Goal: Task Accomplishment & Management: Use online tool/utility

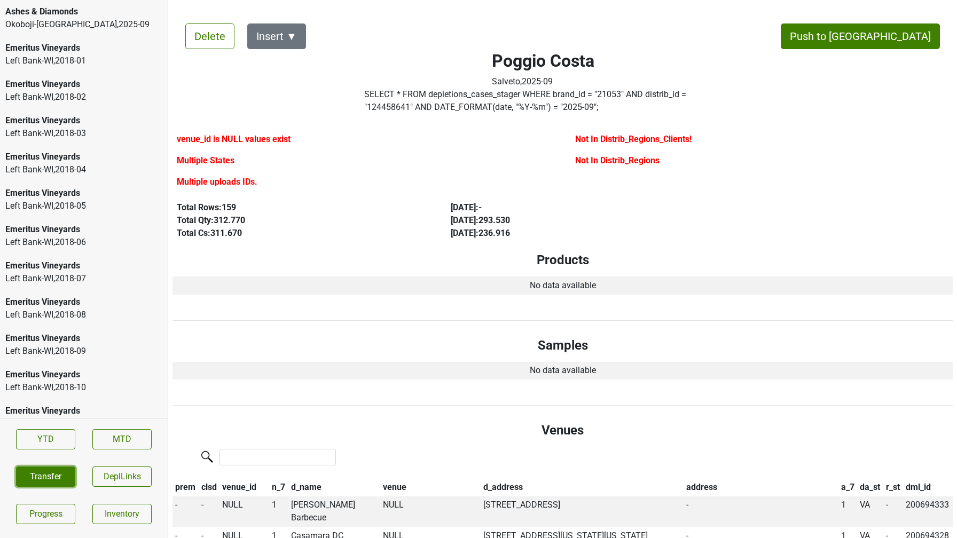
click at [40, 476] on button "Transfer" at bounding box center [45, 477] width 59 height 20
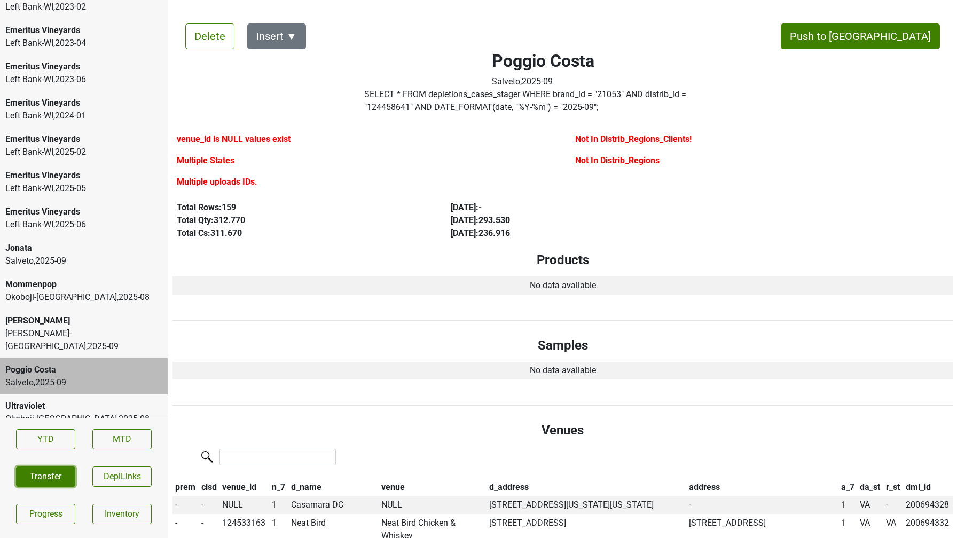
click at [52, 475] on button "Transfer" at bounding box center [45, 477] width 59 height 20
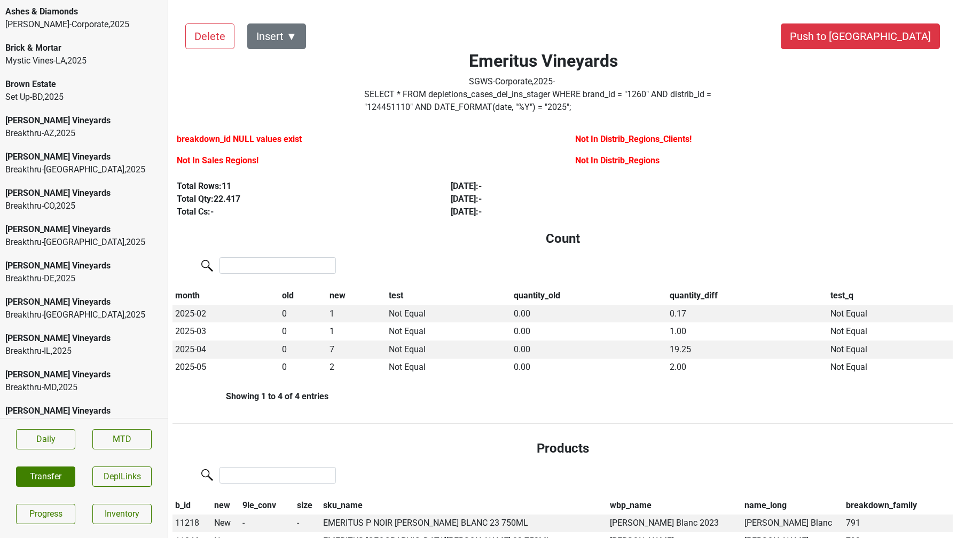
scroll to position [417, 0]
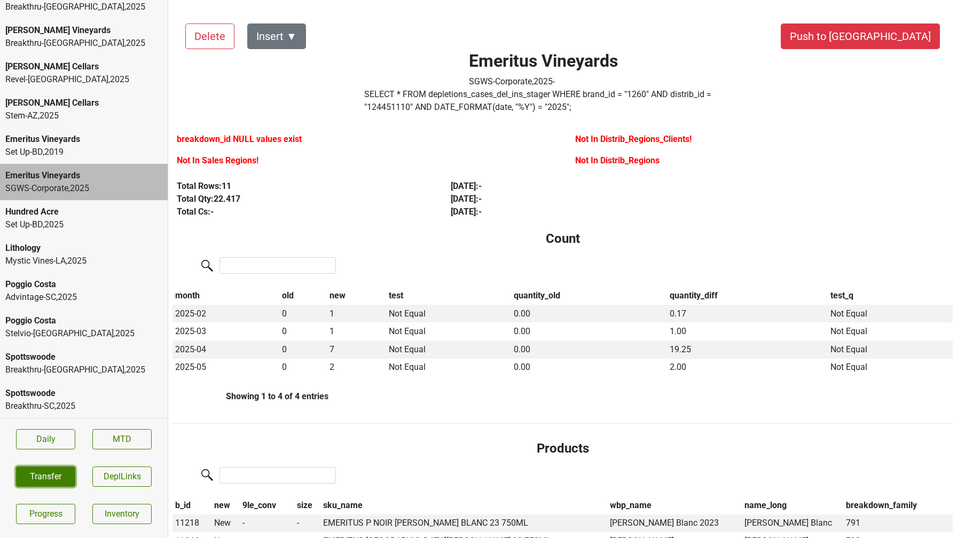
click at [56, 473] on button "Transfer" at bounding box center [45, 477] width 59 height 20
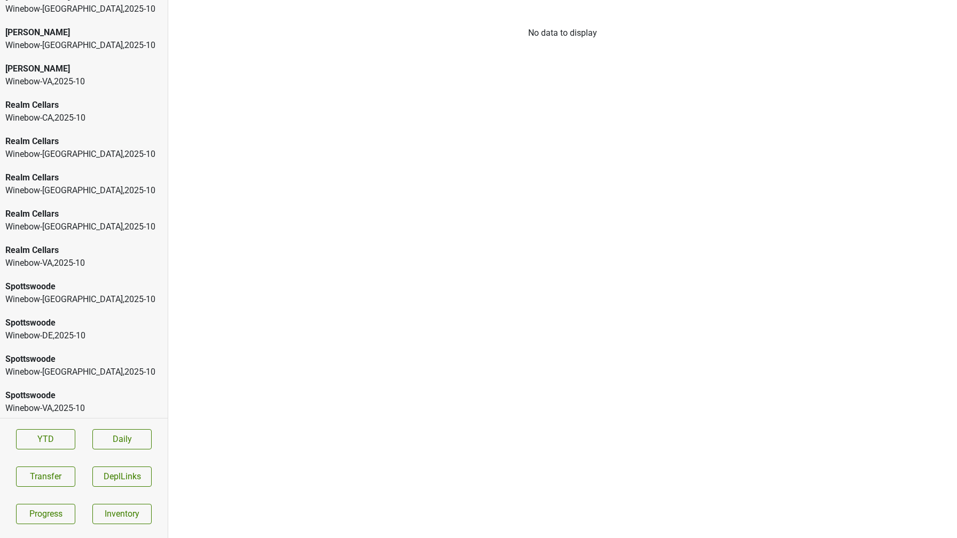
scroll to position [163, 0]
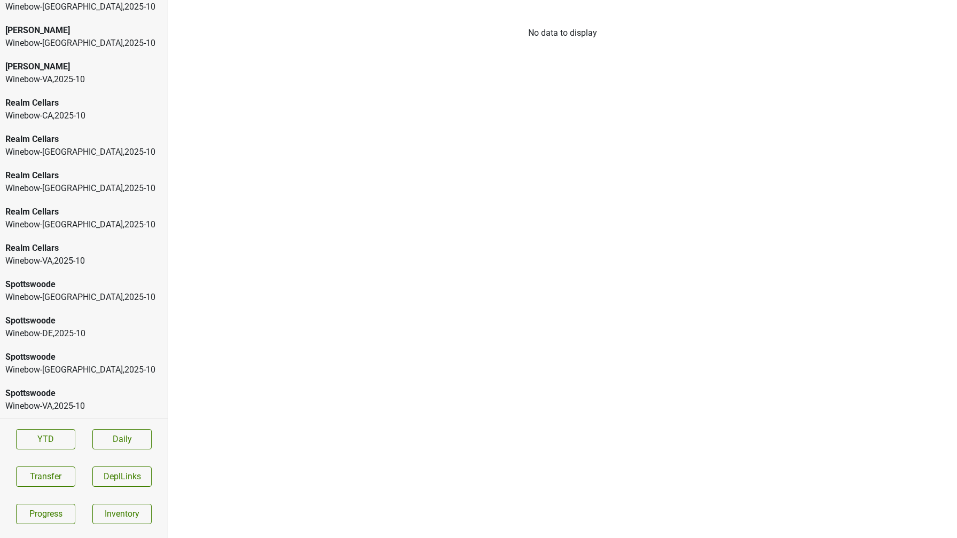
click at [81, 178] on div "Realm Cellars" at bounding box center [83, 175] width 157 height 13
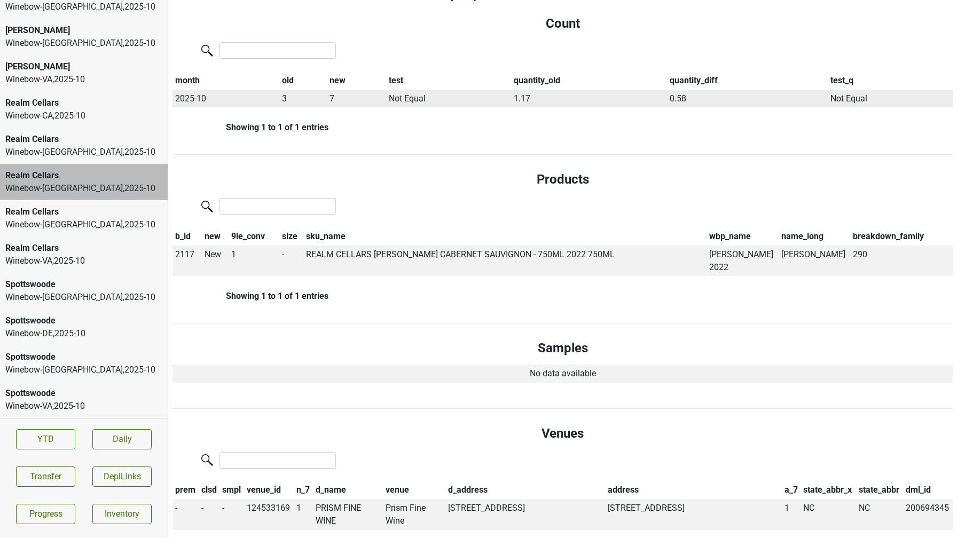
scroll to position [0, 0]
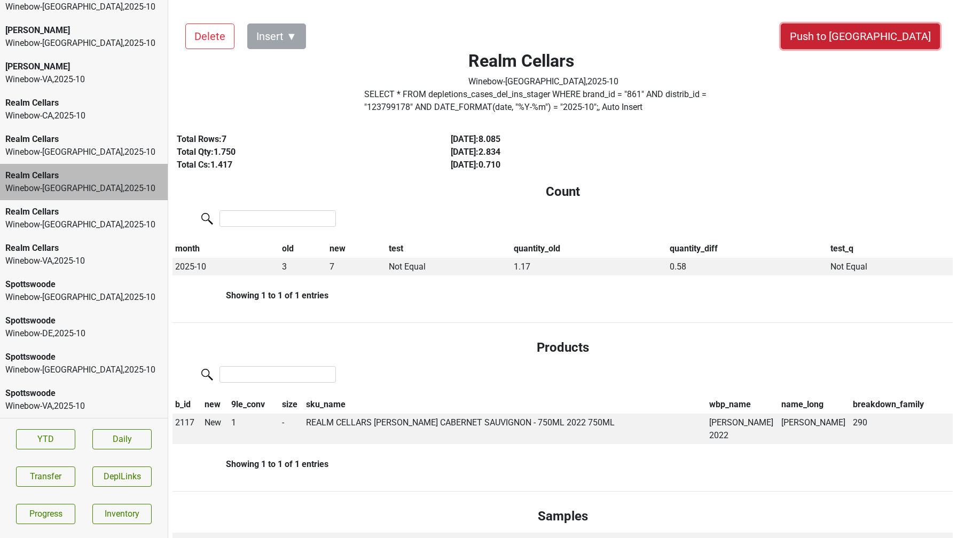
click at [904, 40] on button "Push to [GEOGRAPHIC_DATA]" at bounding box center [860, 37] width 159 height 26
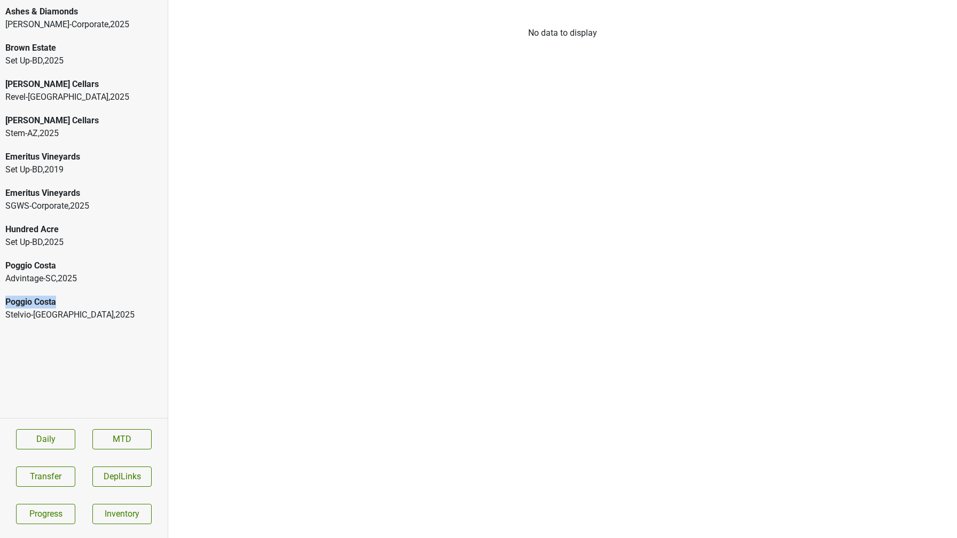
drag, startPoint x: 82, startPoint y: 288, endPoint x: 72, endPoint y: 306, distance: 20.3
click at [72, 306] on div "Ashes & Diamonds Kellogg-Corporate , 2025 Brown Estate Set Up-BD , 2025 Caracci…" at bounding box center [84, 209] width 168 height 418
click at [72, 306] on div "Poggio Costa" at bounding box center [83, 302] width 157 height 13
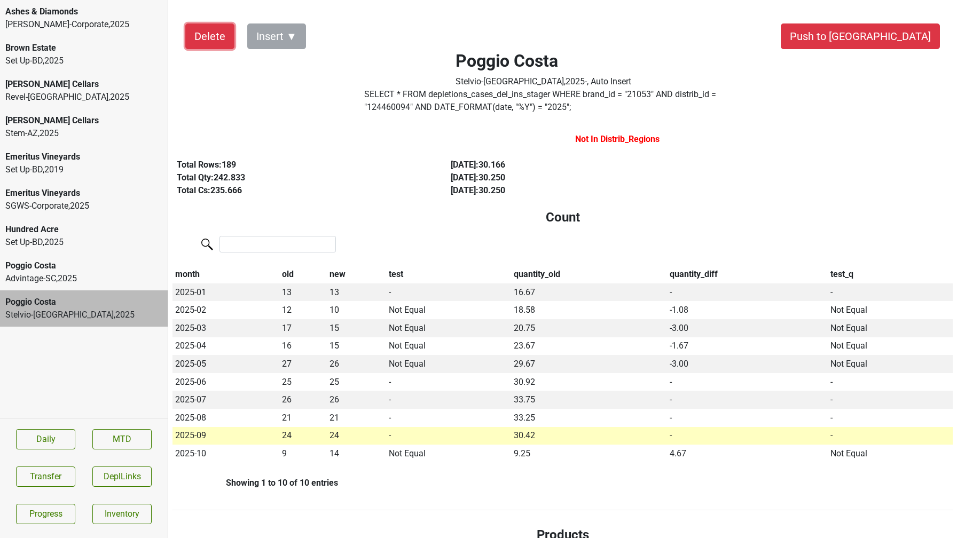
click at [215, 34] on button "Delete" at bounding box center [209, 37] width 49 height 26
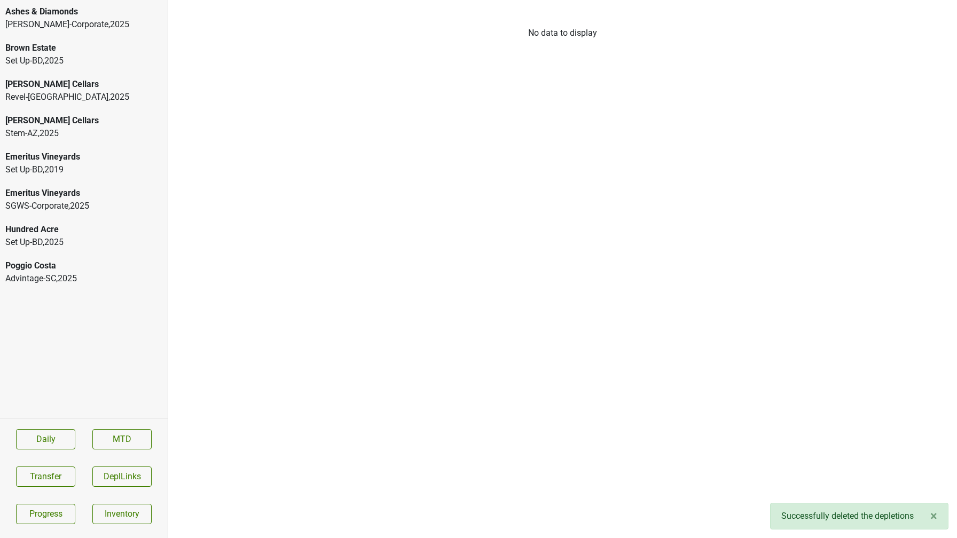
click at [83, 271] on div "Poggio Costa" at bounding box center [83, 266] width 157 height 13
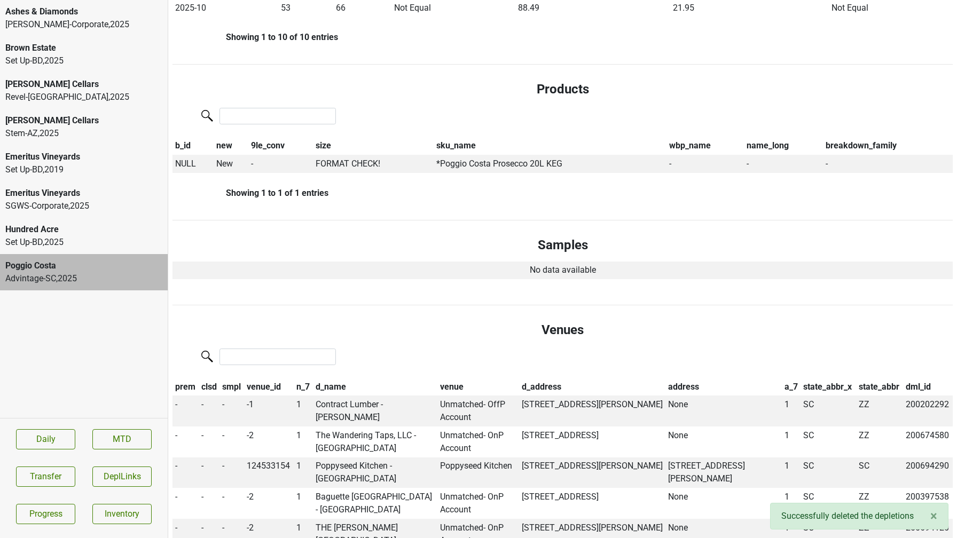
scroll to position [534, 0]
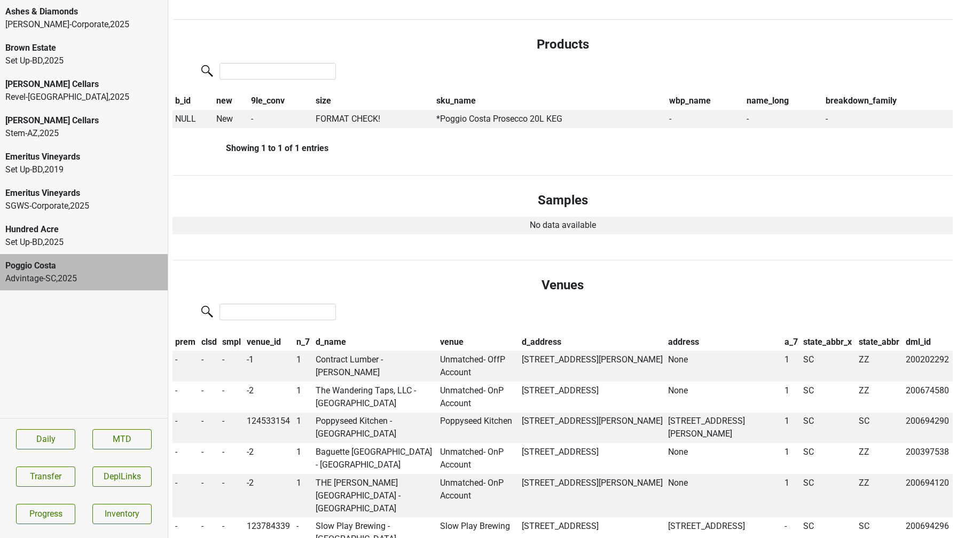
click at [134, 237] on div "Set Up-BD , 2025" at bounding box center [83, 242] width 157 height 13
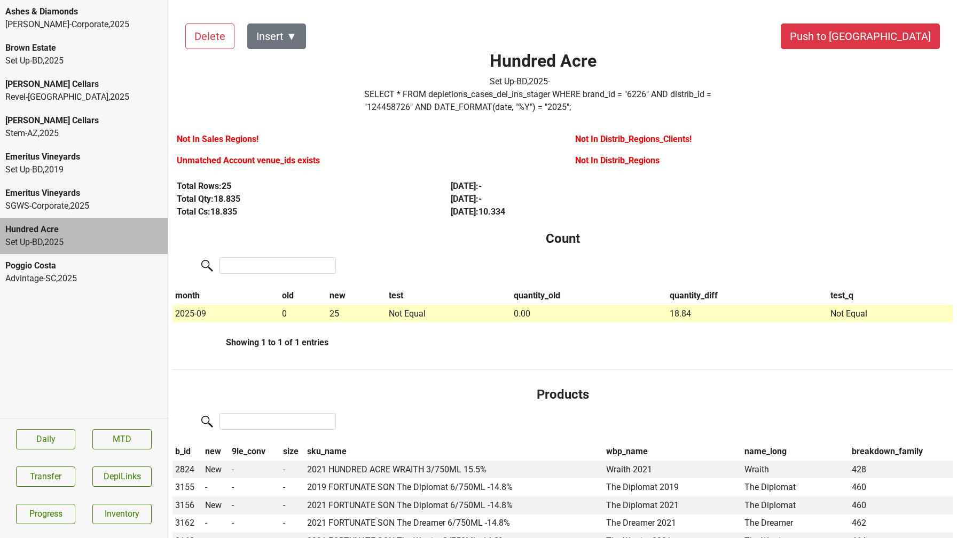
click at [95, 260] on div "Poggio Costa" at bounding box center [83, 266] width 157 height 13
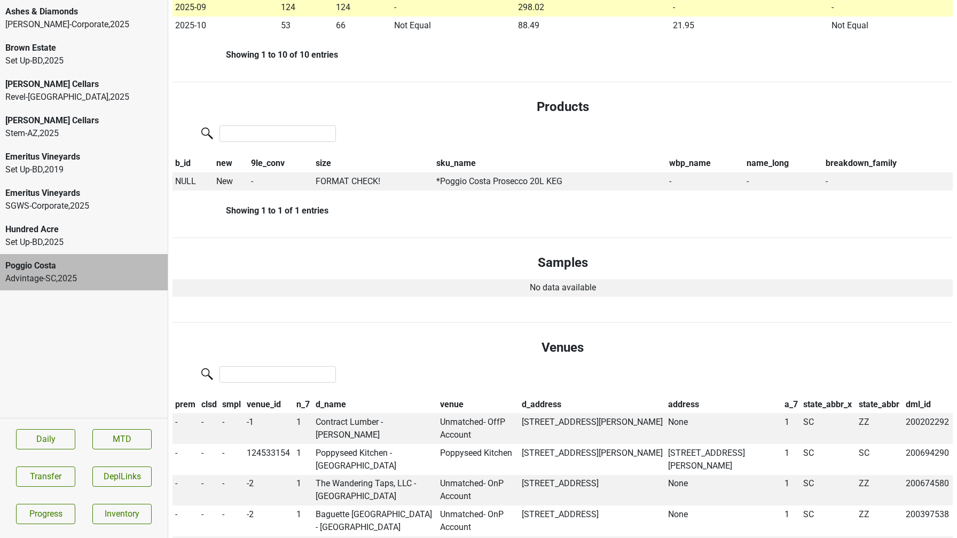
scroll to position [502, 0]
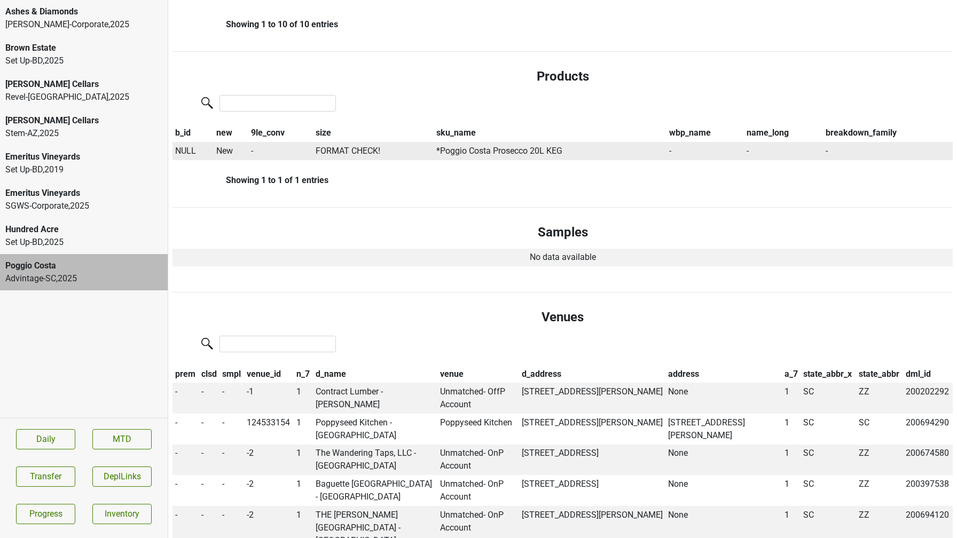
click at [181, 153] on span "NULL" at bounding box center [185, 151] width 21 height 10
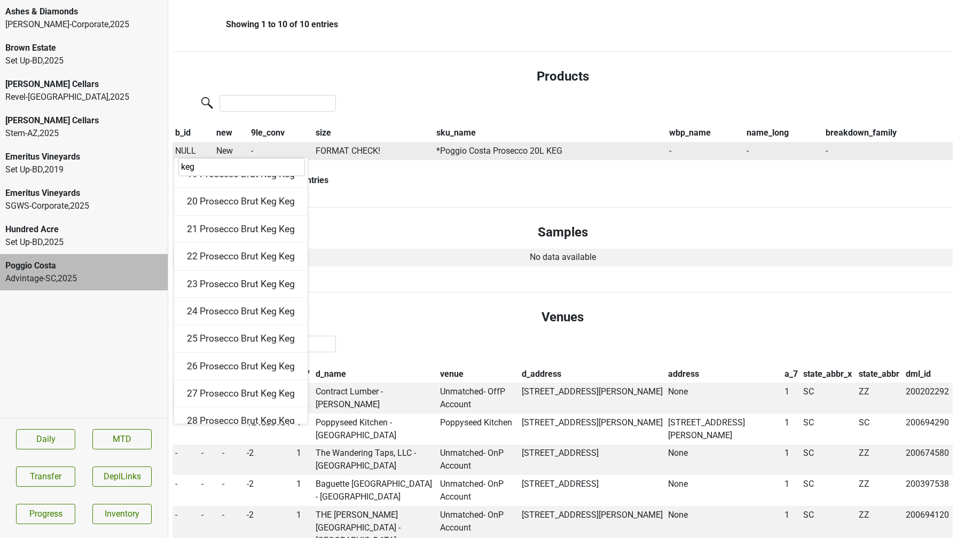
scroll to position [557, 0]
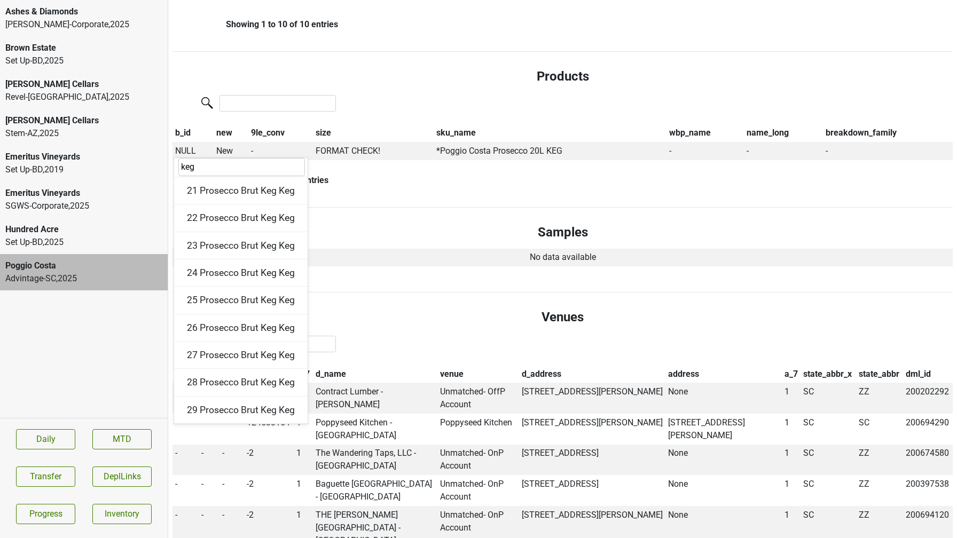
type input "keg"
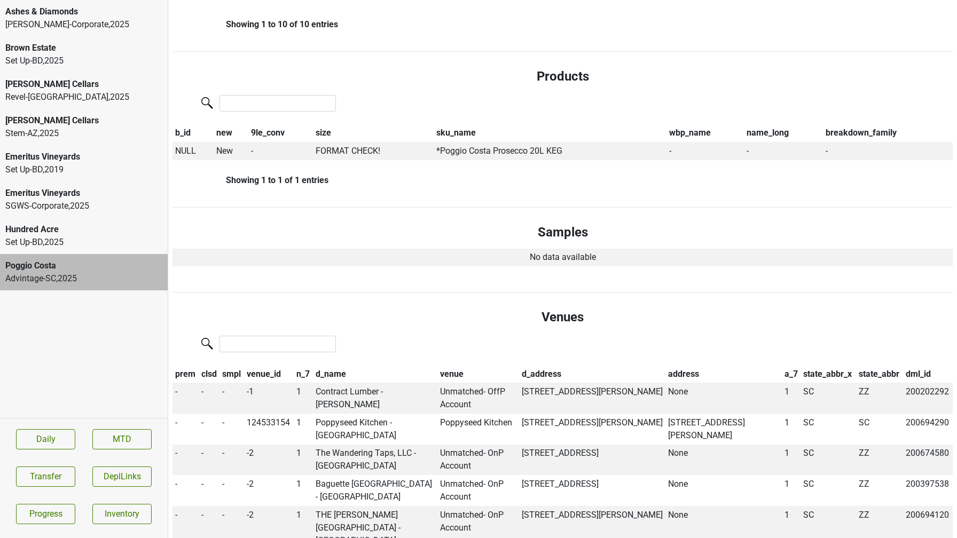
click at [87, 254] on div "Hundred Acre Set Up-BD , 2025" at bounding box center [84, 236] width 168 height 36
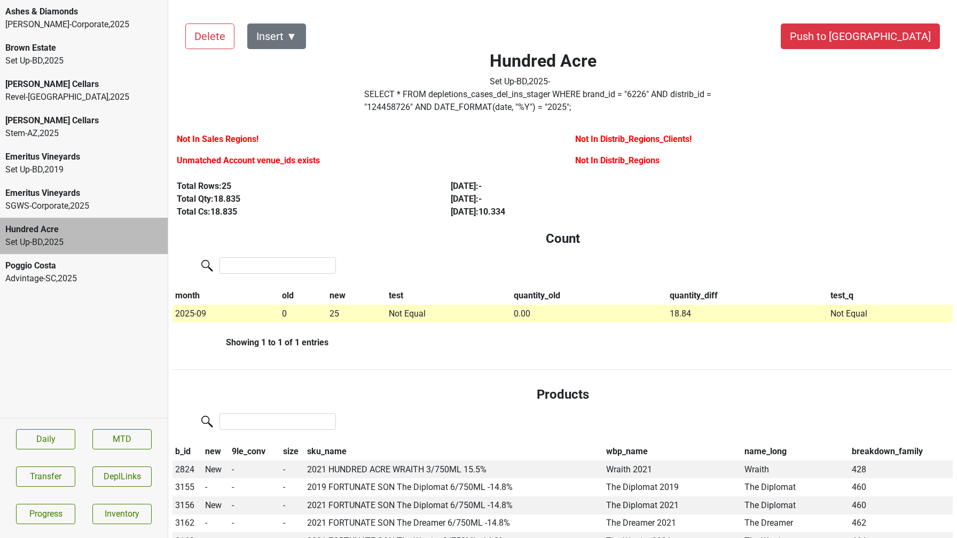
click at [78, 276] on div "Advintage-SC , 2025" at bounding box center [83, 278] width 157 height 13
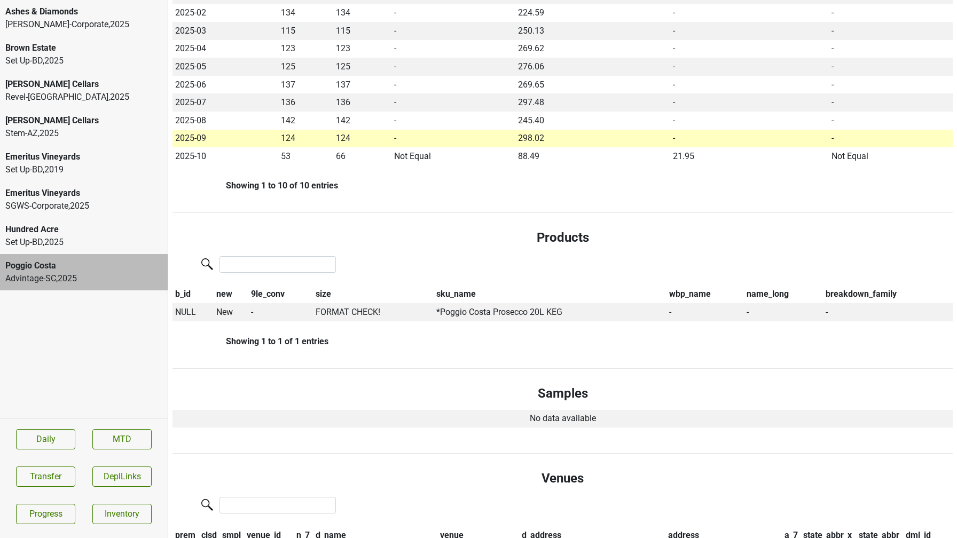
scroll to position [474, 0]
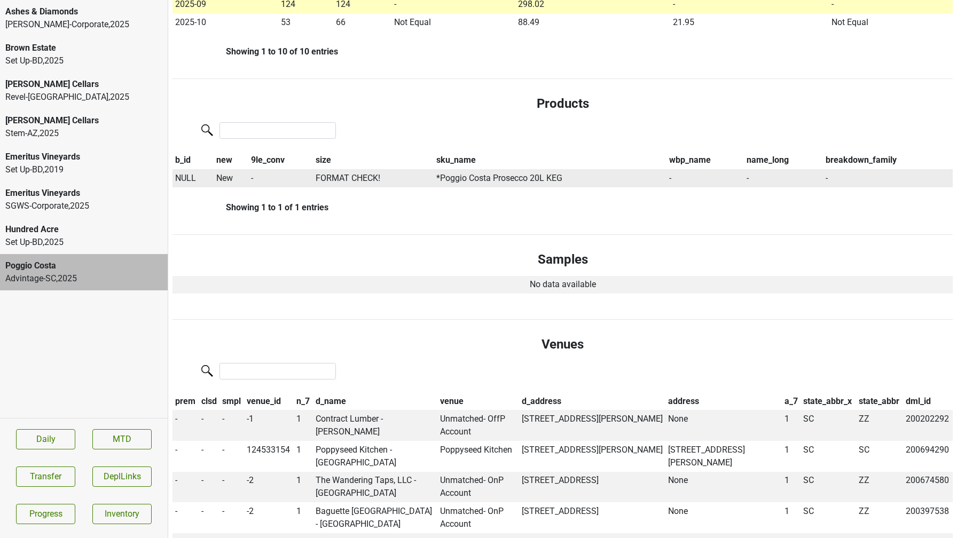
click at [179, 182] on span "NULL" at bounding box center [185, 178] width 21 height 10
type input "keg"
click at [209, 220] on div "* Prosecco Brut Keg Keg" at bounding box center [237, 225] width 127 height 27
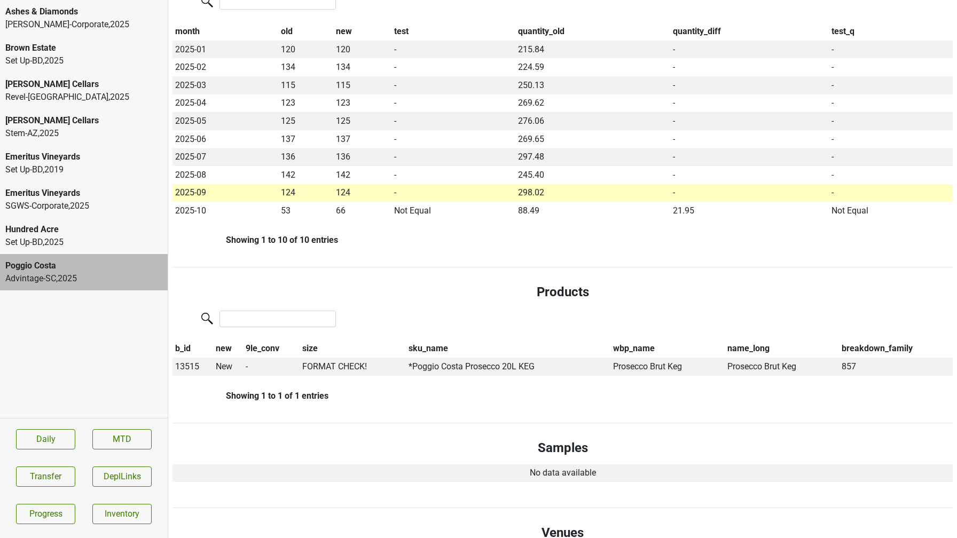
scroll to position [0, 0]
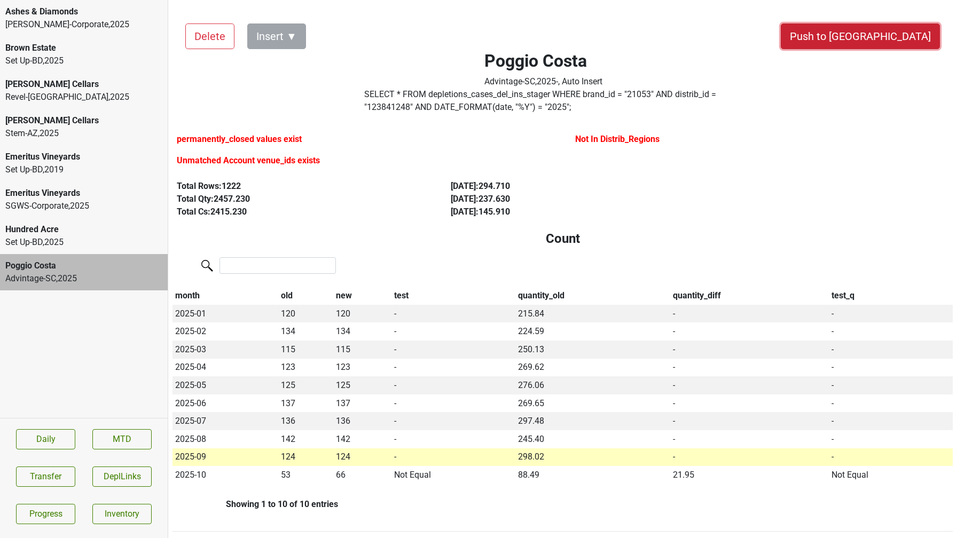
click at [902, 36] on button "Push to DC" at bounding box center [860, 37] width 159 height 26
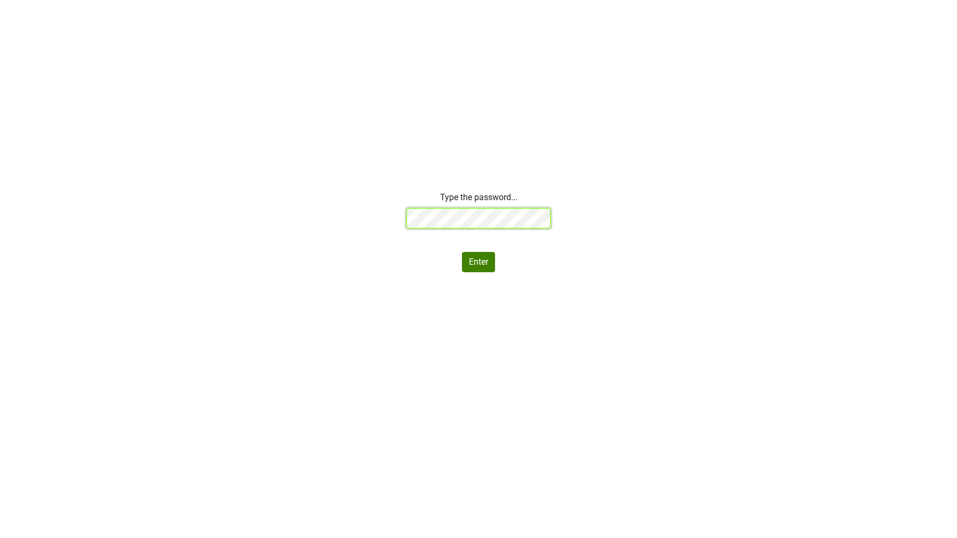
click at [333, 215] on div "Type the password... Enter" at bounding box center [478, 231] width 957 height 81
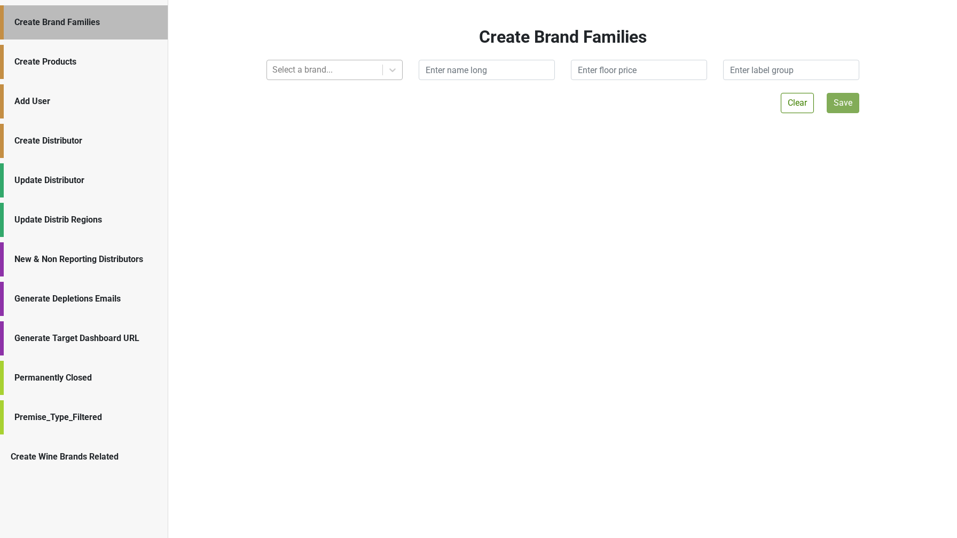
click at [351, 74] on div at bounding box center [324, 69] width 105 height 15
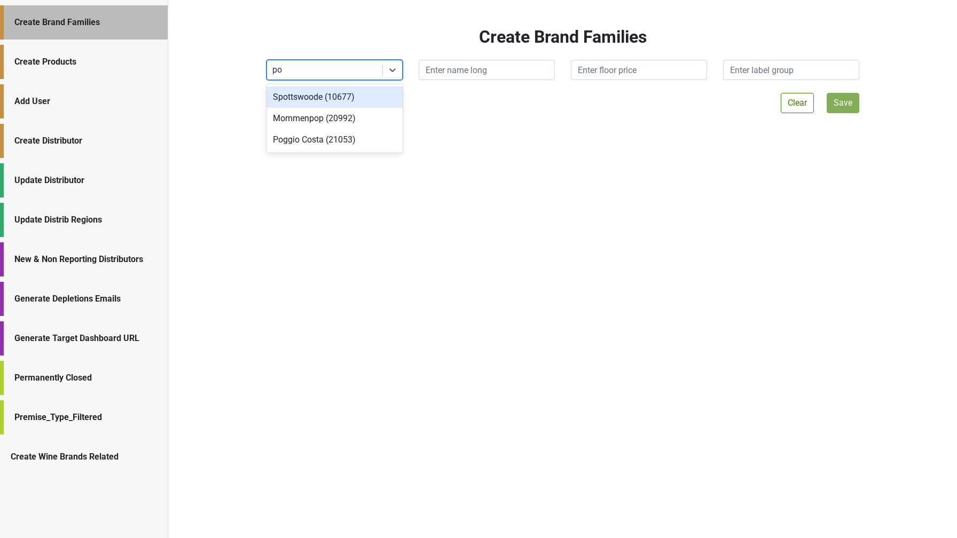
type input "pog"
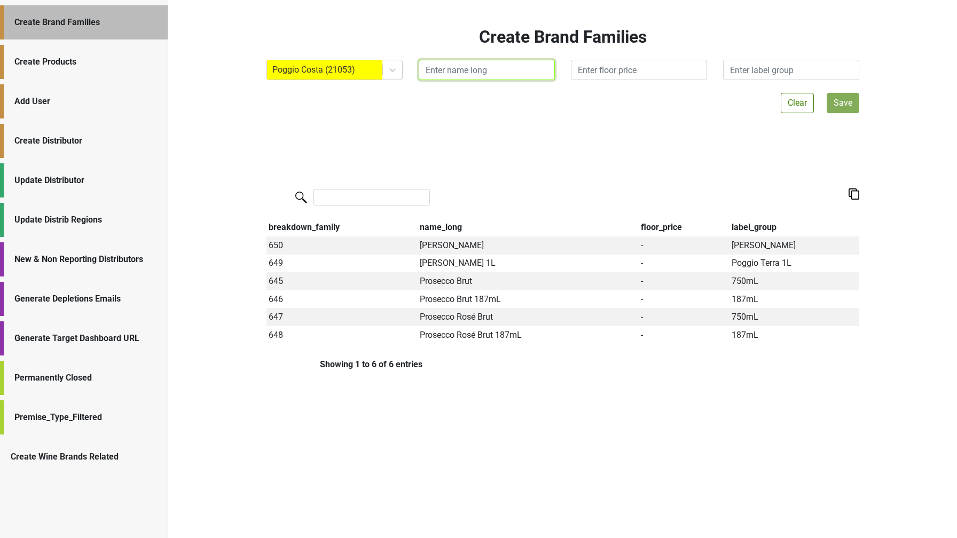
click at [458, 73] on input "text" at bounding box center [487, 70] width 136 height 20
type input "Prosecco Brut Keg"
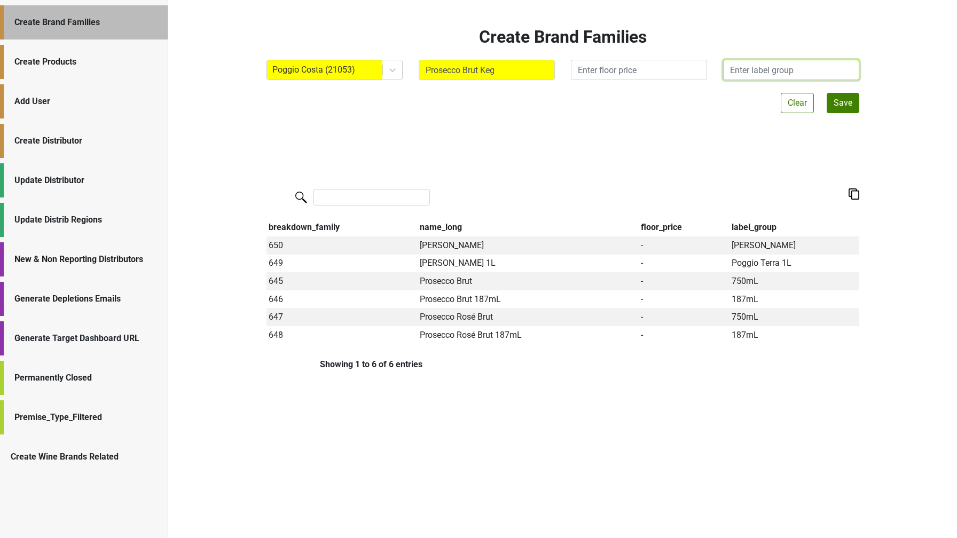
click at [765, 70] on input "text" at bounding box center [791, 70] width 136 height 20
type input "Keg"
click at [843, 104] on button "Save" at bounding box center [843, 103] width 33 height 20
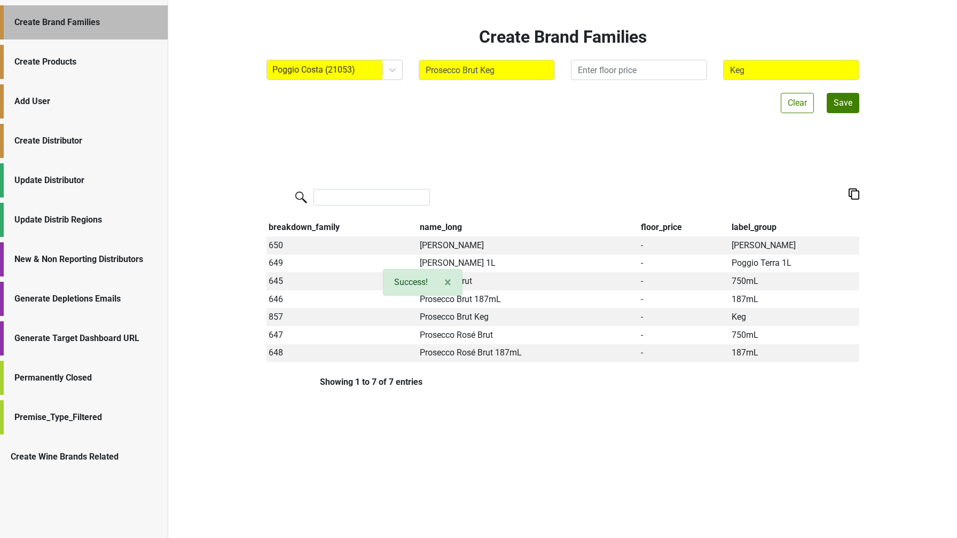
click at [98, 65] on div "Create Products" at bounding box center [85, 62] width 143 height 13
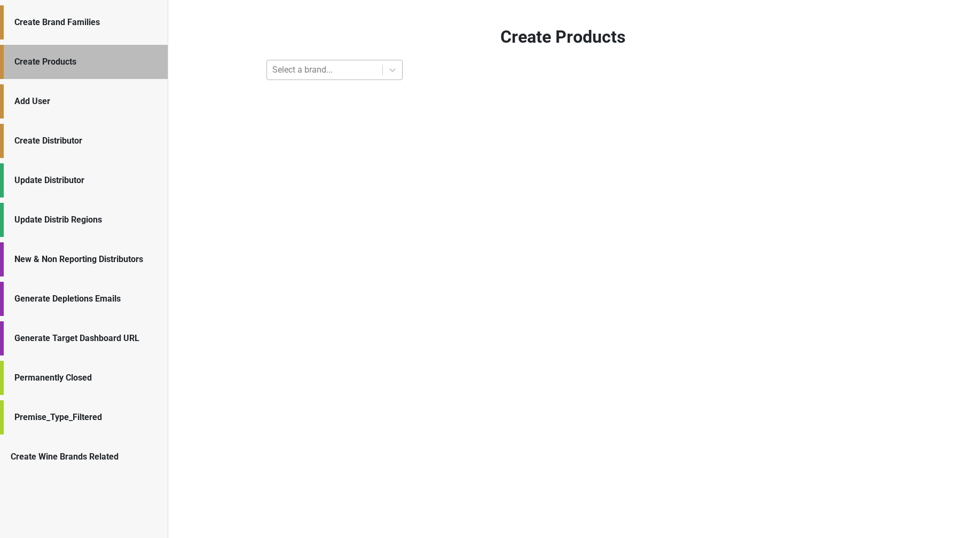
click at [292, 75] on div at bounding box center [324, 69] width 105 height 15
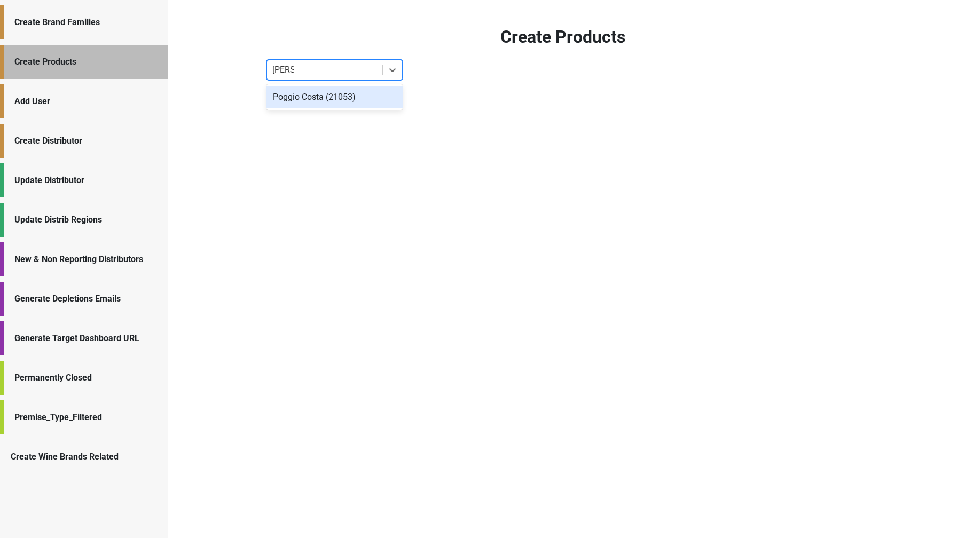
type input "poggio"
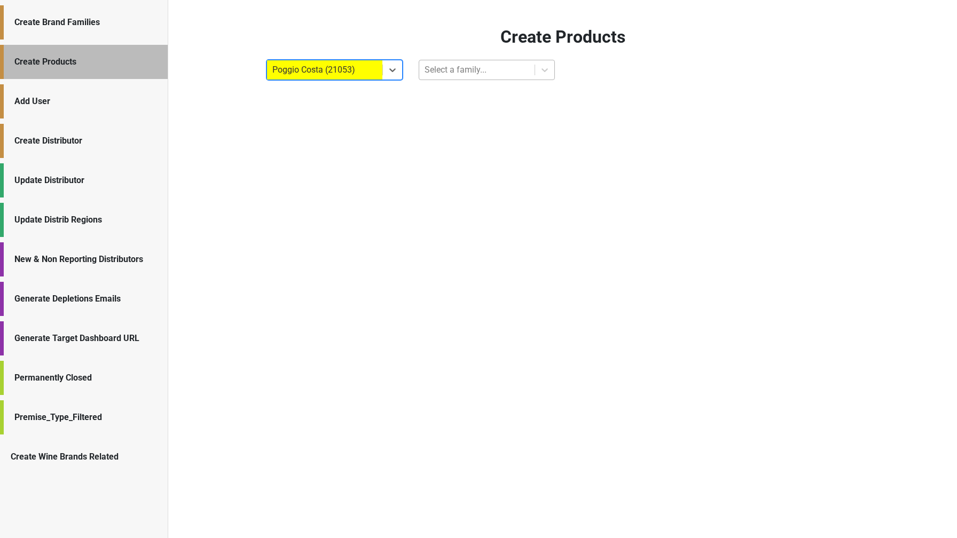
click at [444, 75] on div at bounding box center [477, 69] width 105 height 15
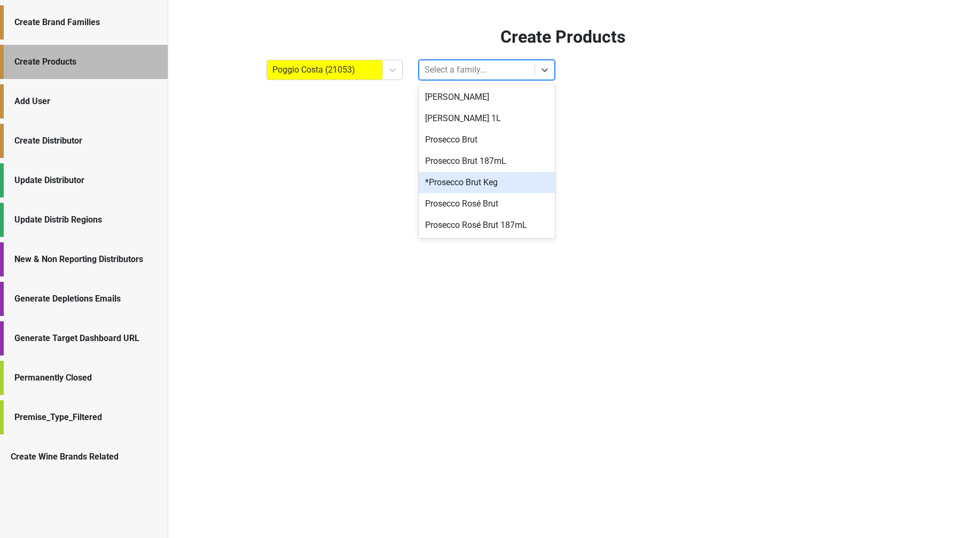
click at [456, 177] on div "*Prosecco Brut Keg" at bounding box center [487, 182] width 136 height 21
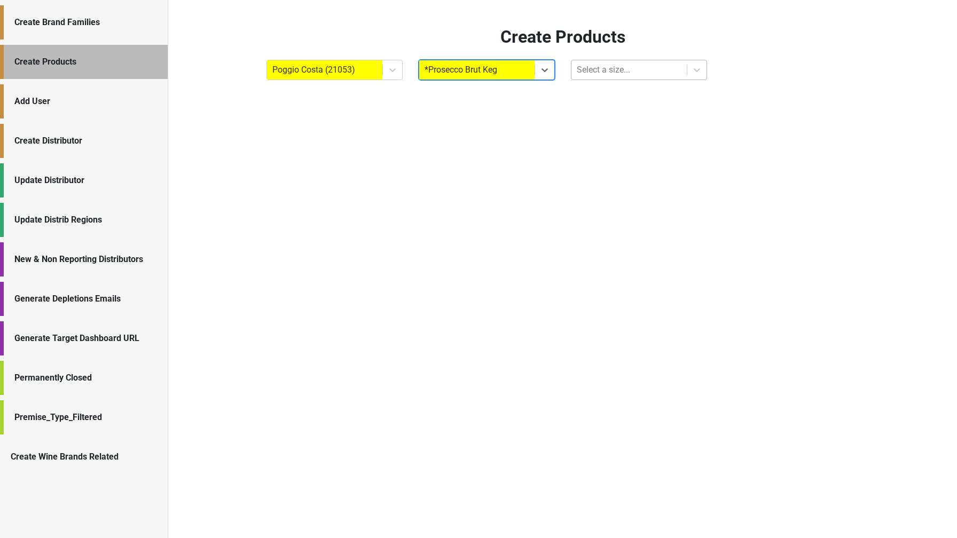
click at [584, 73] on div at bounding box center [629, 69] width 105 height 15
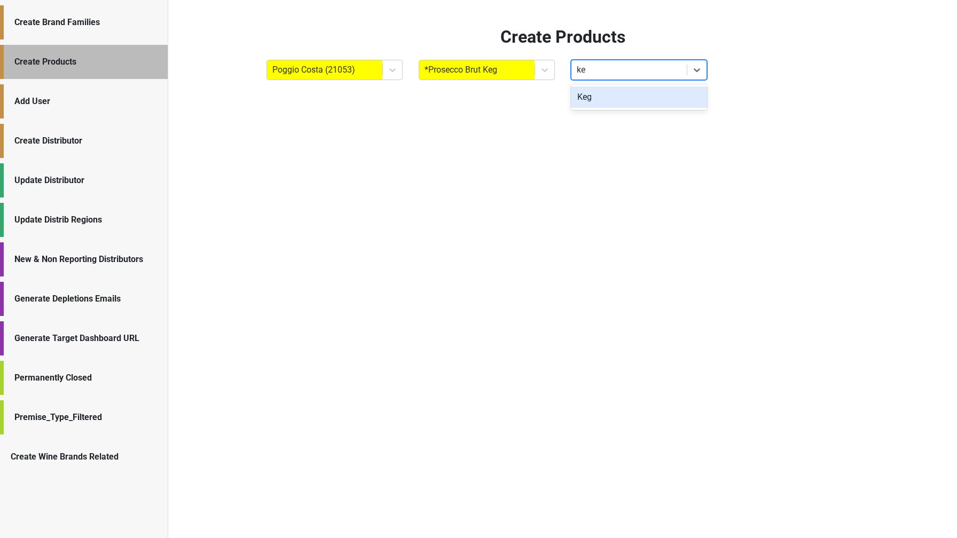
type input "keg"
click at [587, 107] on div "Keg" at bounding box center [639, 97] width 136 height 21
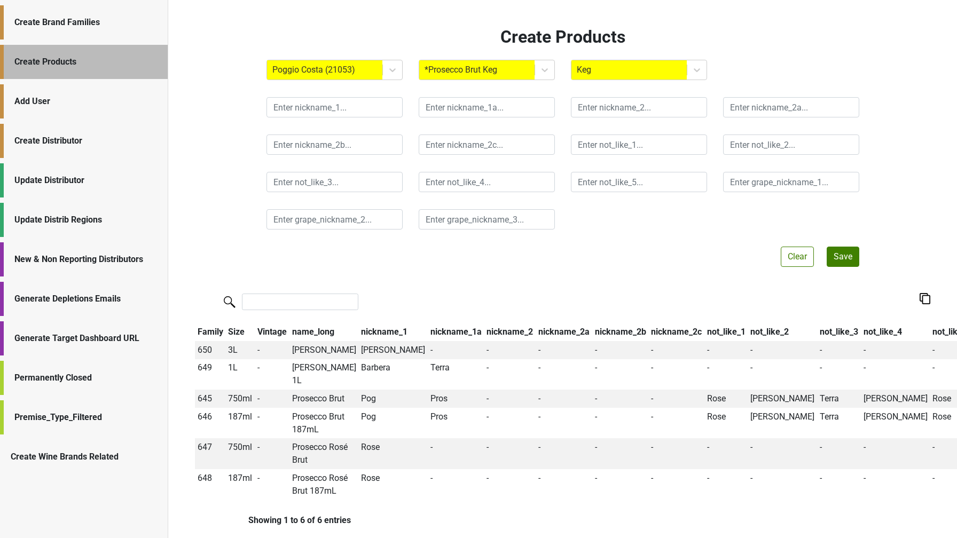
click at [318, 315] on div "Family Size Vintage name_long nickname_1 nickname_1a nickname_2 nickname_2a nic…" at bounding box center [562, 407] width 735 height 230
click at [318, 309] on input "search" at bounding box center [300, 302] width 116 height 17
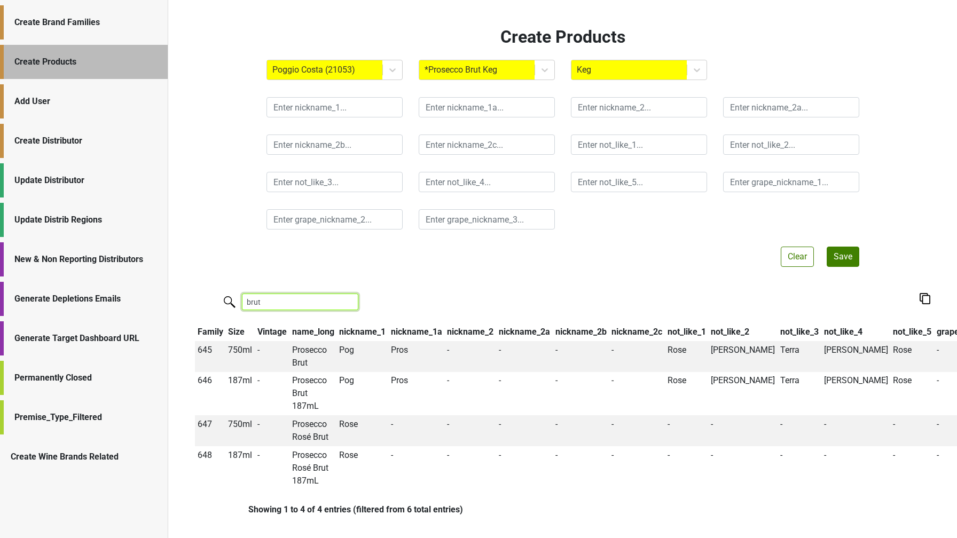
type input "brut"
click at [319, 107] on input "text" at bounding box center [335, 107] width 136 height 20
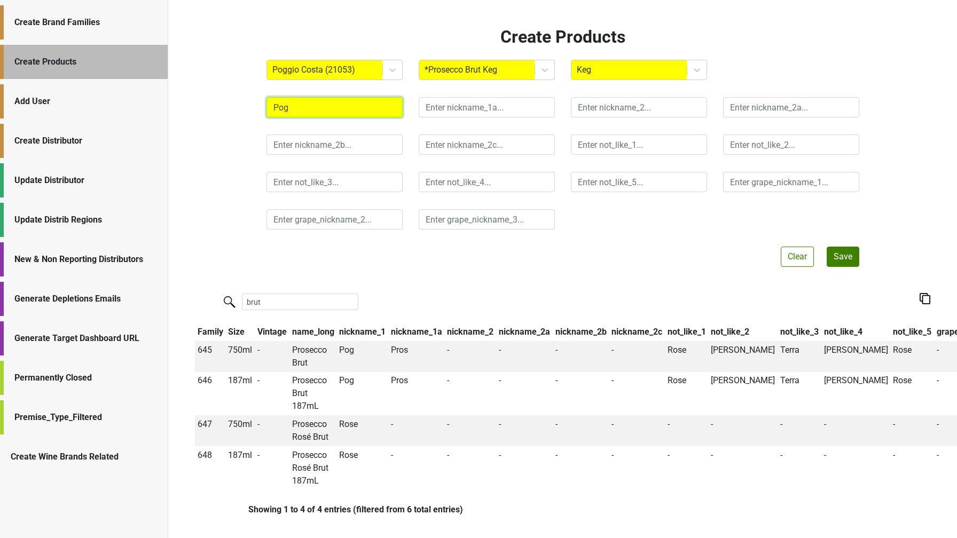
type input "Pog"
click at [445, 112] on input "text" at bounding box center [487, 107] width 136 height 20
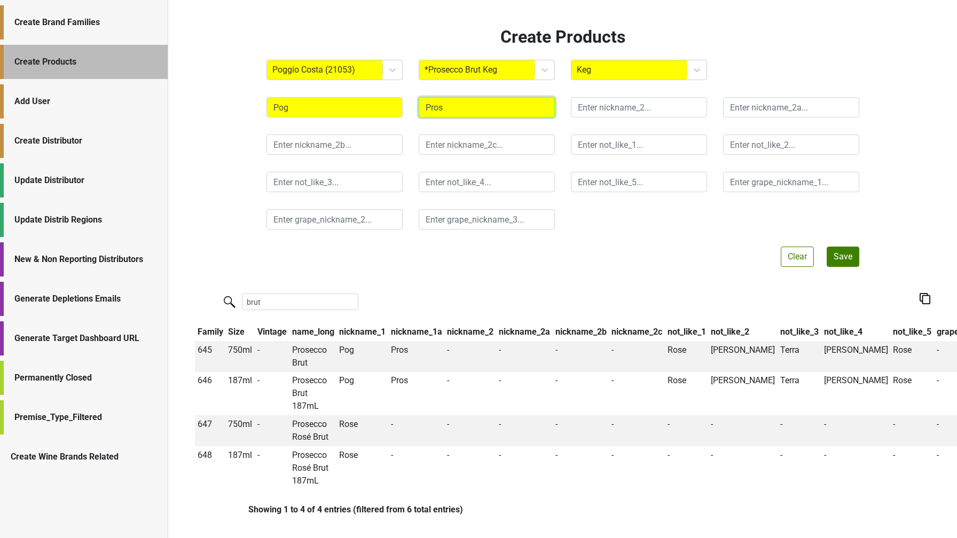
type input "Pros"
click at [629, 147] on input "text" at bounding box center [639, 145] width 136 height 20
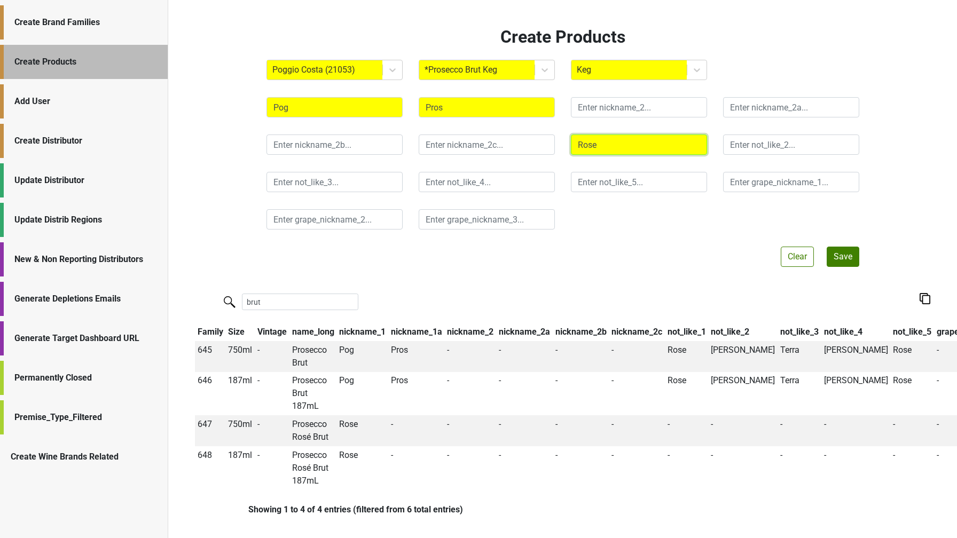
type input "Rose"
click at [742, 145] on input "text" at bounding box center [791, 145] width 136 height 20
type input "b"
type input "Barb"
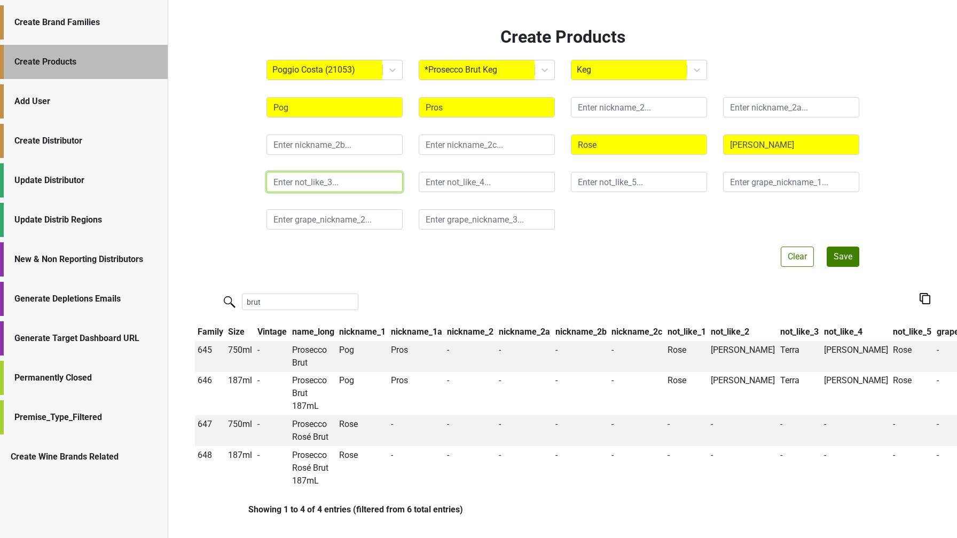
click at [361, 186] on input "text" at bounding box center [335, 182] width 136 height 20
type input "Terra"
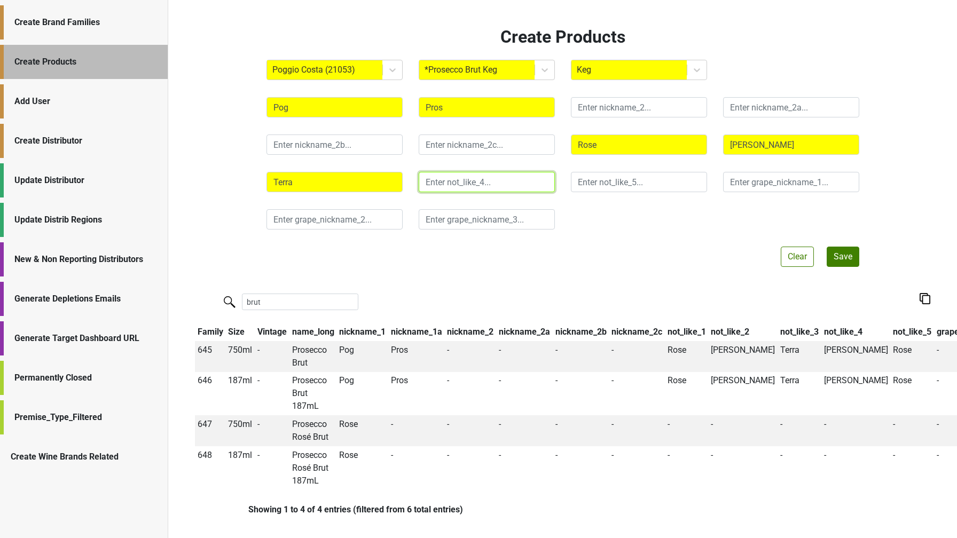
click at [432, 185] on input "text" at bounding box center [487, 182] width 136 height 20
type input "Fred"
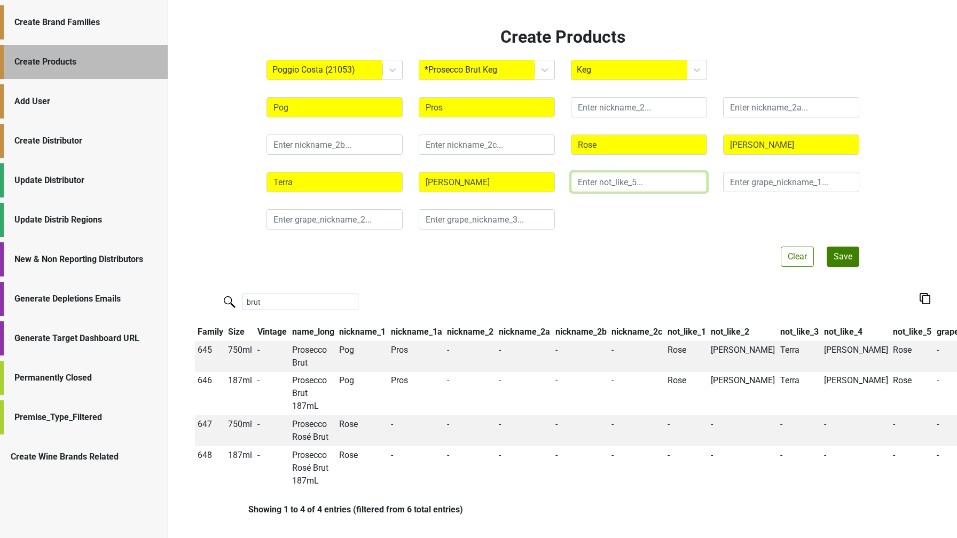
click at [586, 183] on input "text" at bounding box center [639, 182] width 136 height 20
type input "Rose"
click at [839, 256] on button "Save" at bounding box center [843, 257] width 33 height 20
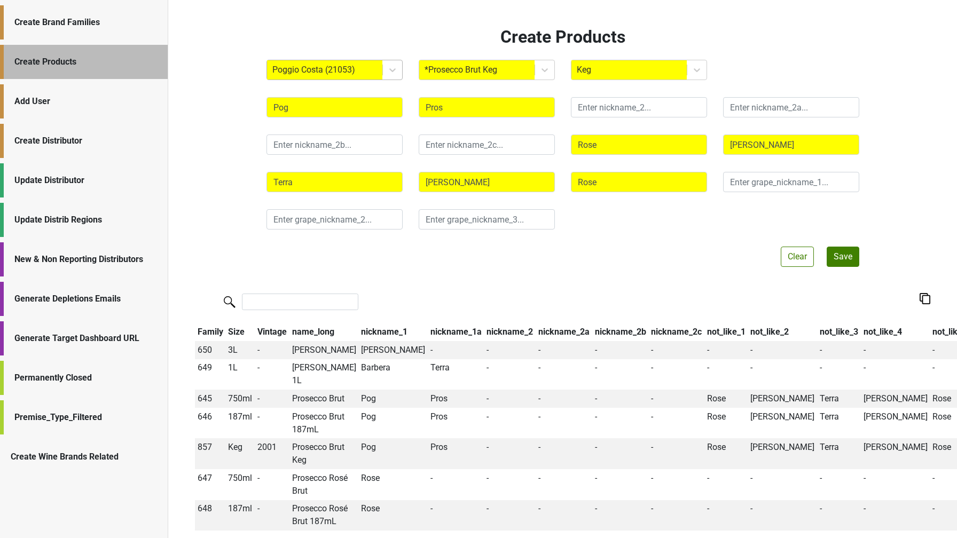
click at [353, 68] on div at bounding box center [324, 69] width 105 height 15
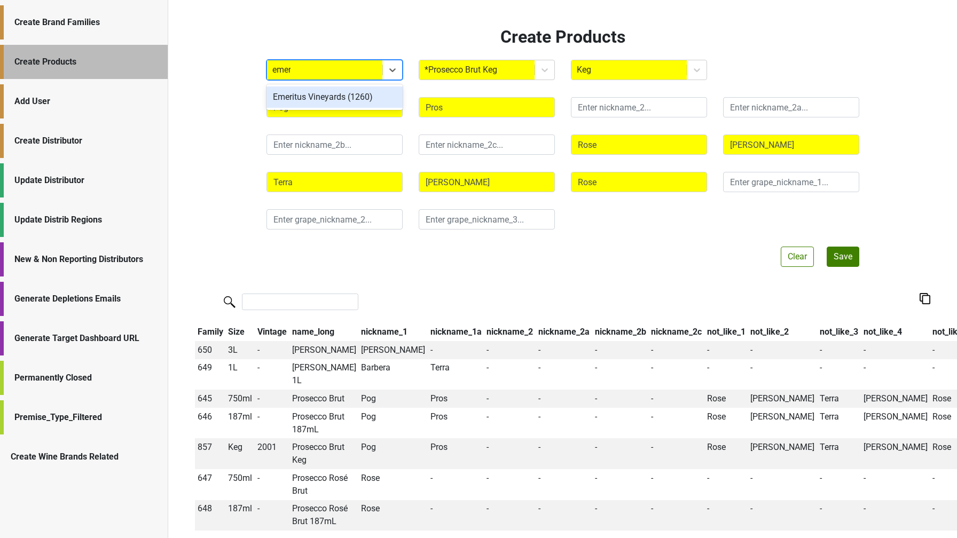
type input "emeri"
click at [375, 92] on div "Emeritus Vineyards (1260)" at bounding box center [335, 97] width 136 height 21
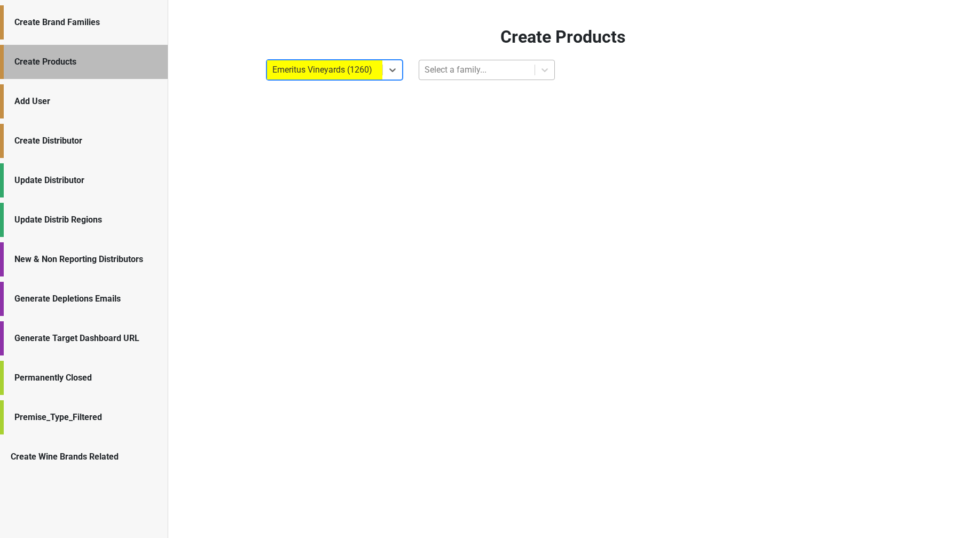
click at [441, 73] on div at bounding box center [477, 69] width 105 height 15
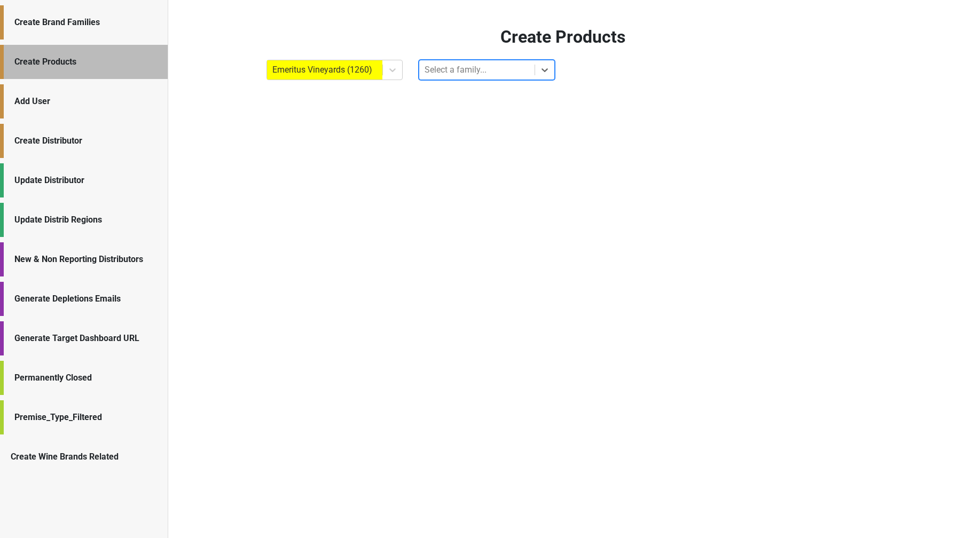
click at [475, 73] on div at bounding box center [477, 69] width 105 height 15
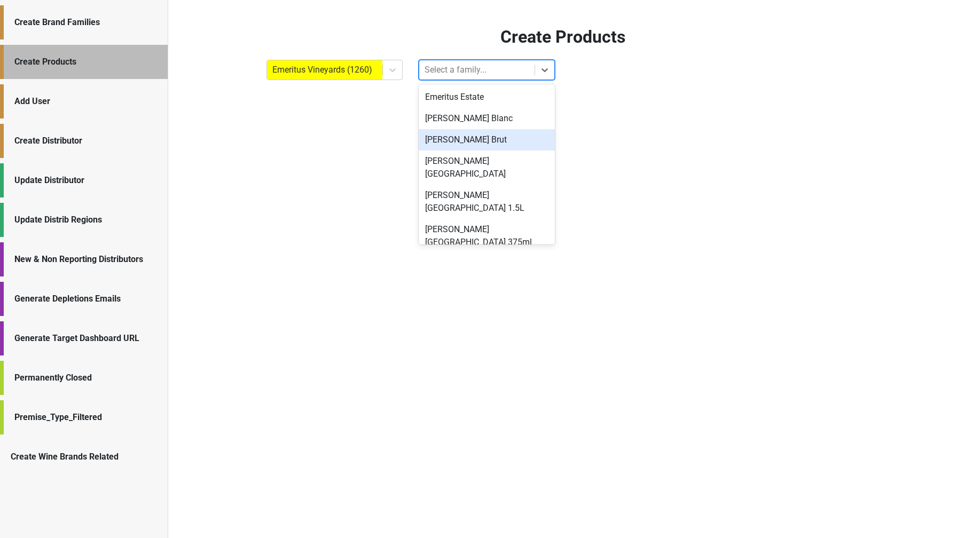
click at [462, 138] on div "Hallberg Brut" at bounding box center [487, 139] width 136 height 21
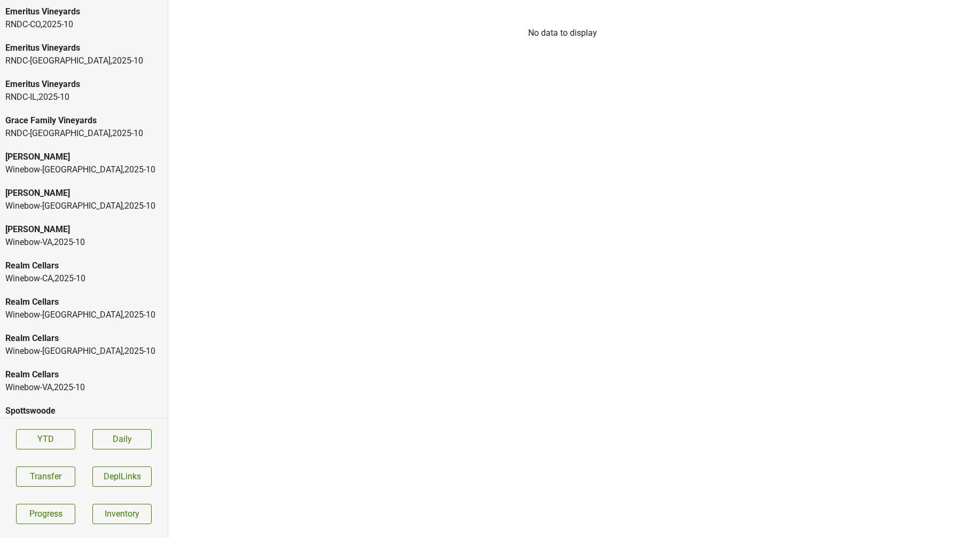
scroll to position [127, 0]
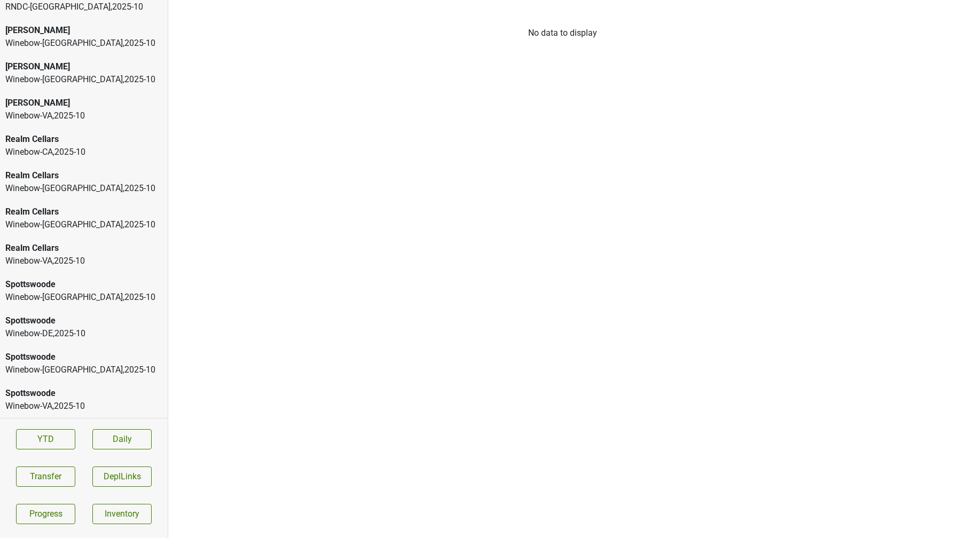
click at [100, 186] on div "Winebow-FL , 2025 - 10" at bounding box center [83, 188] width 157 height 13
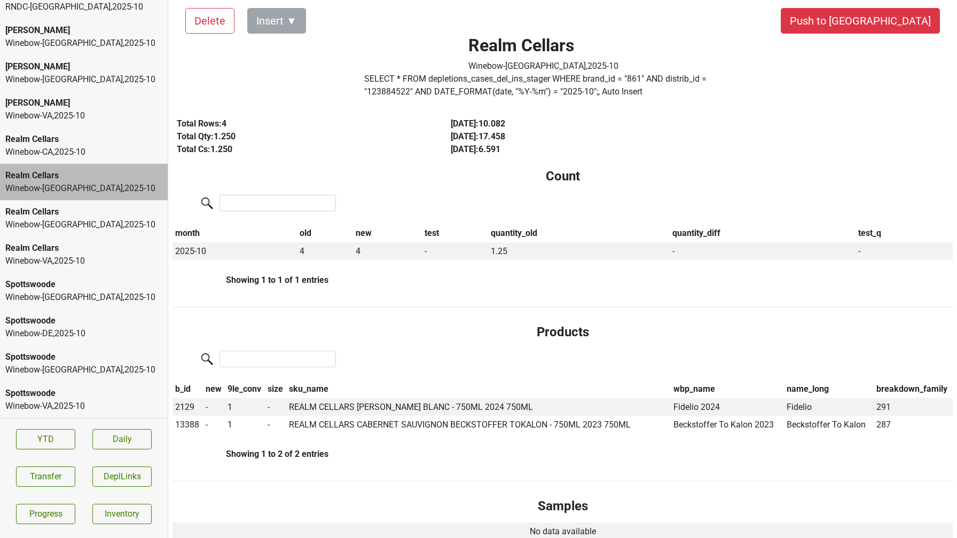
scroll to position [0, 0]
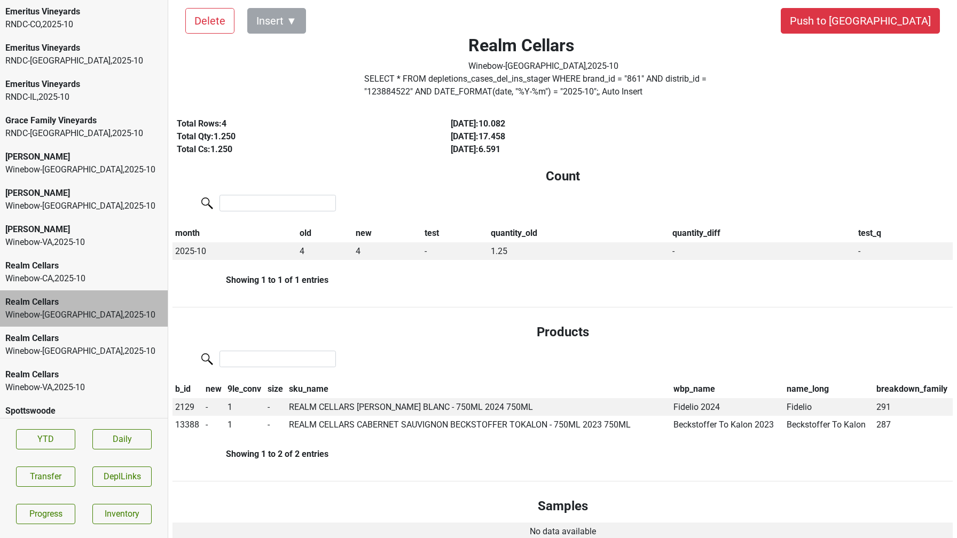
click at [49, 89] on div "Emeritus Vineyards" at bounding box center [83, 84] width 157 height 13
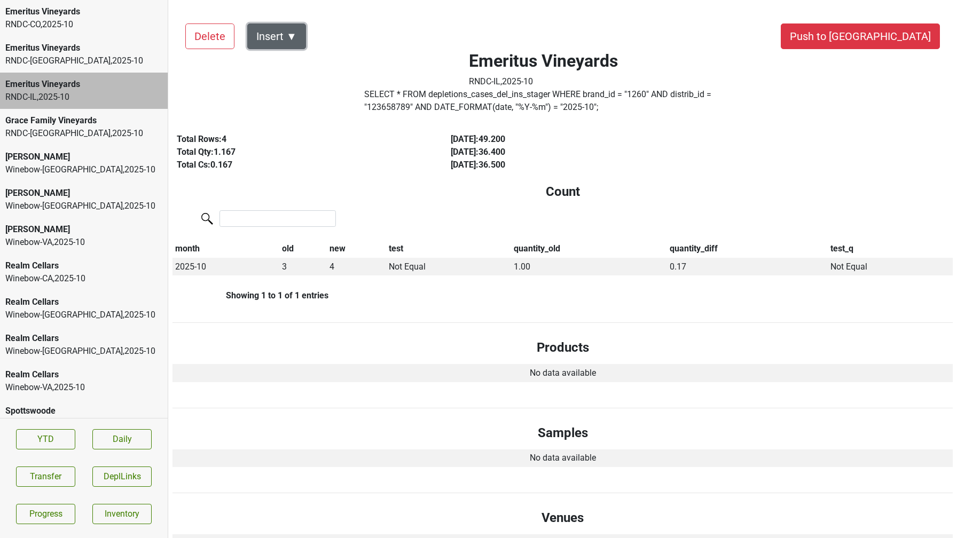
click at [294, 43] on button "Insert ▼" at bounding box center [276, 37] width 59 height 26
click at [300, 60] on div "Auto Insert" at bounding box center [295, 65] width 95 height 27
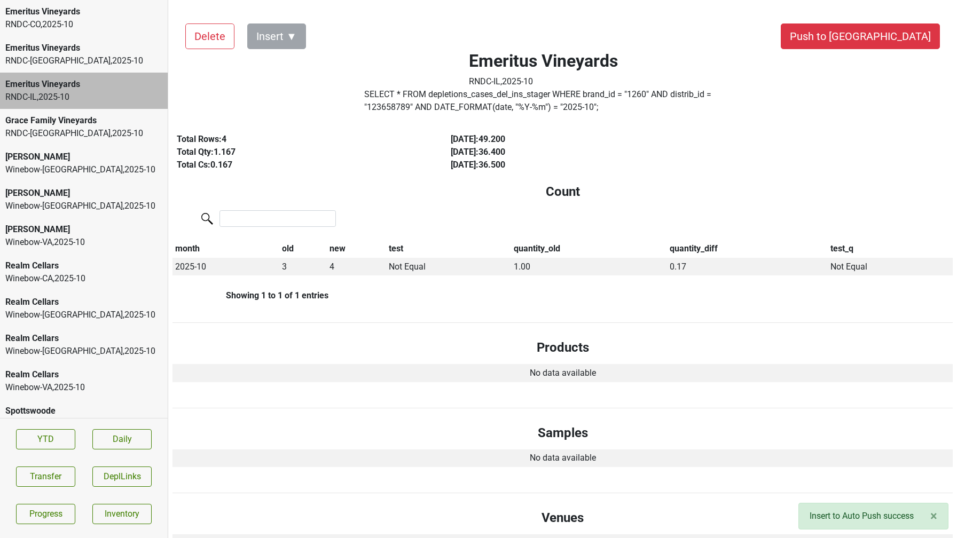
click at [88, 59] on div "RNDC-GA , 2025 - 10" at bounding box center [83, 60] width 157 height 13
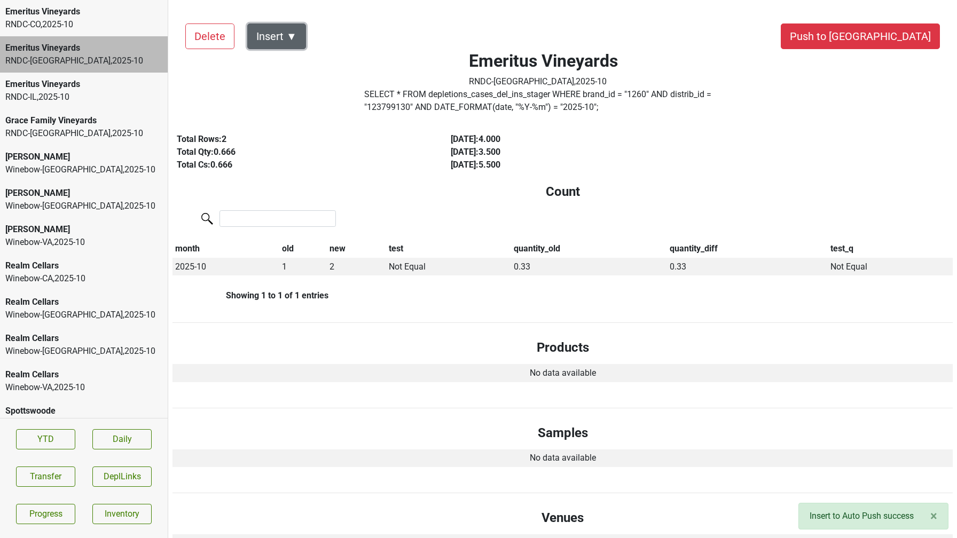
click at [286, 35] on button "Insert ▼" at bounding box center [276, 37] width 59 height 26
click at [302, 67] on div "Auto Insert" at bounding box center [295, 65] width 95 height 27
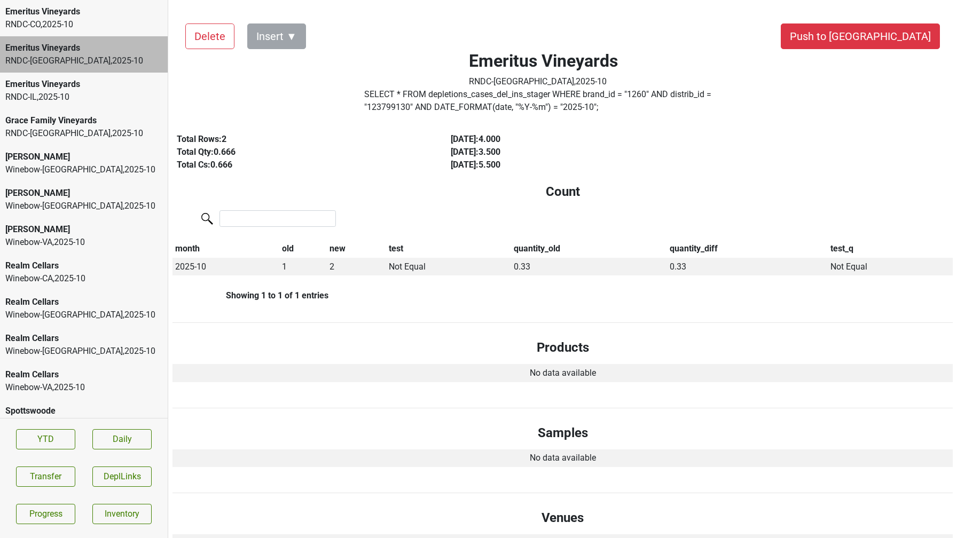
click at [80, 27] on div "RNDC-CO , 2025 - 10" at bounding box center [83, 24] width 157 height 13
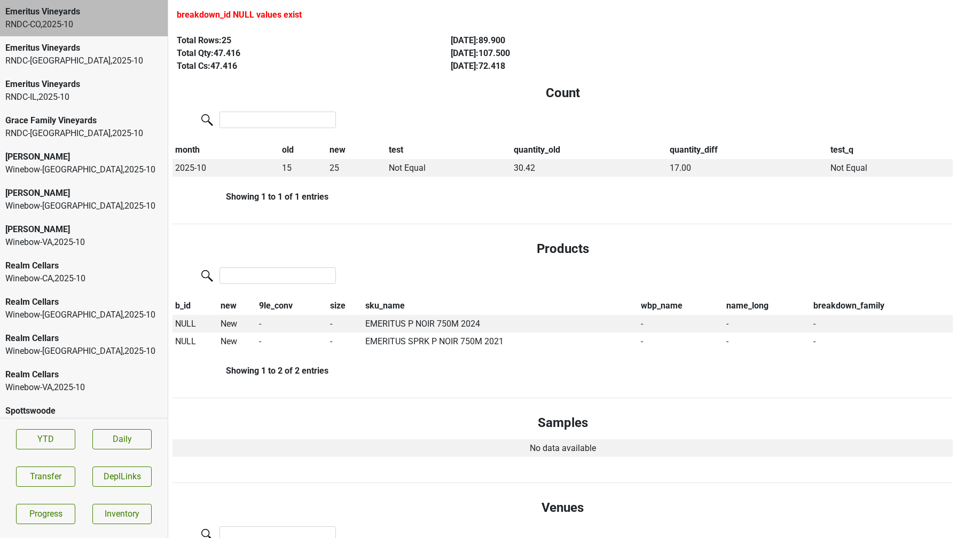
scroll to position [127, 0]
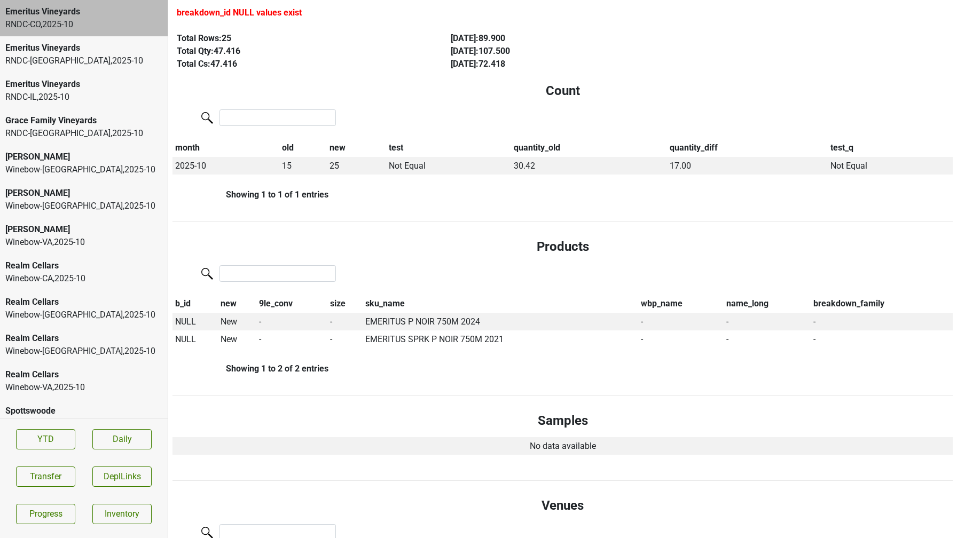
click at [93, 50] on div "Emeritus Vineyards" at bounding box center [83, 48] width 157 height 13
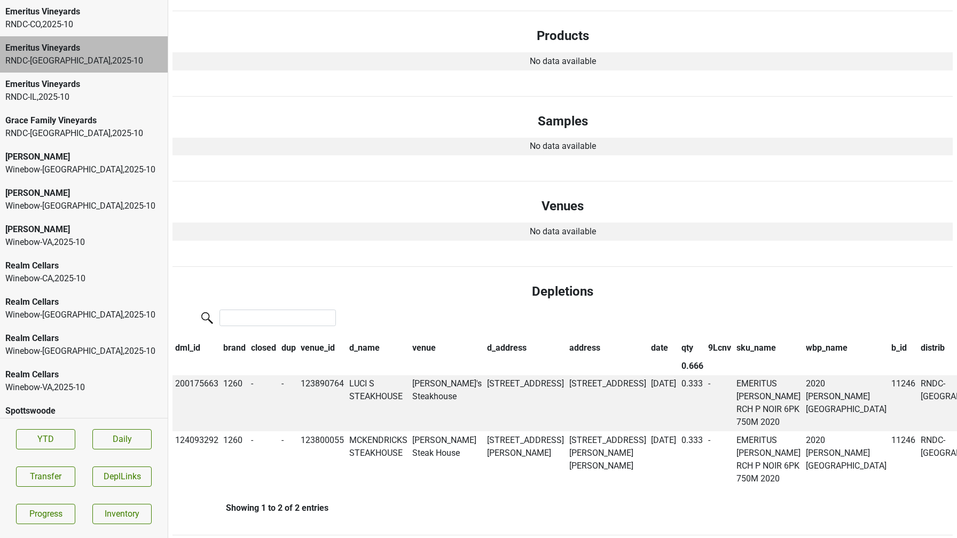
scroll to position [377, 0]
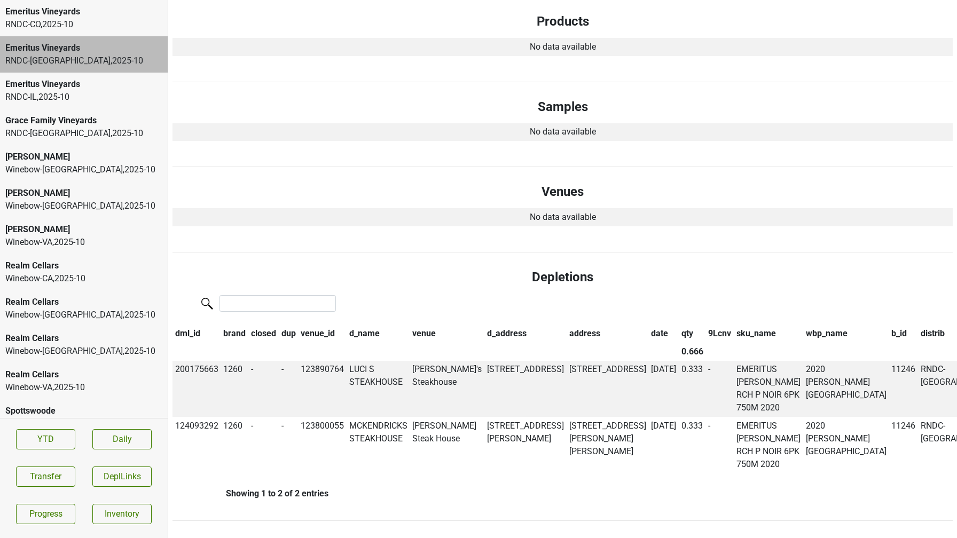
click at [34, 13] on div "Emeritus Vineyards" at bounding box center [83, 11] width 157 height 13
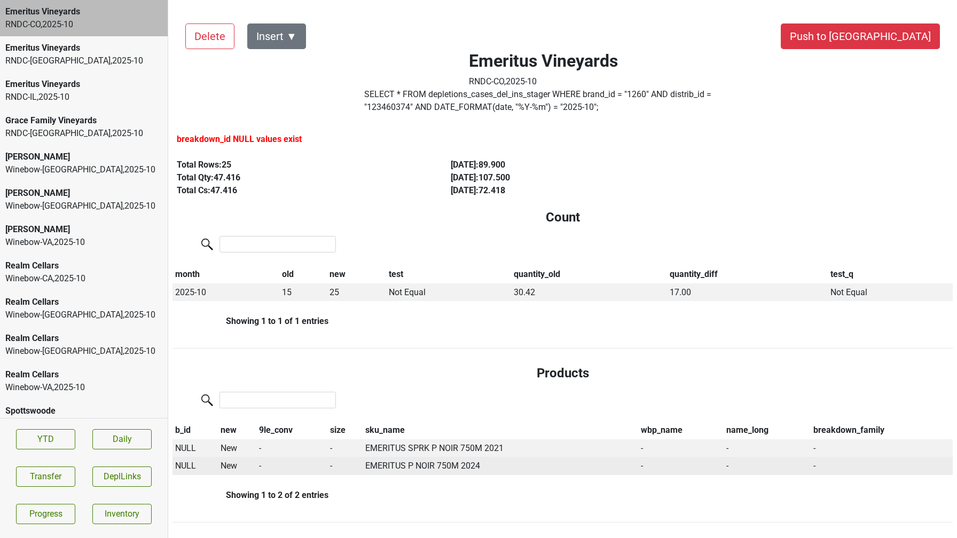
click at [182, 466] on span "NULL" at bounding box center [185, 466] width 21 height 10
type input "24 e"
click at [223, 513] on div "24 Emeritus Estate 750ml" at bounding box center [240, 513] width 132 height 27
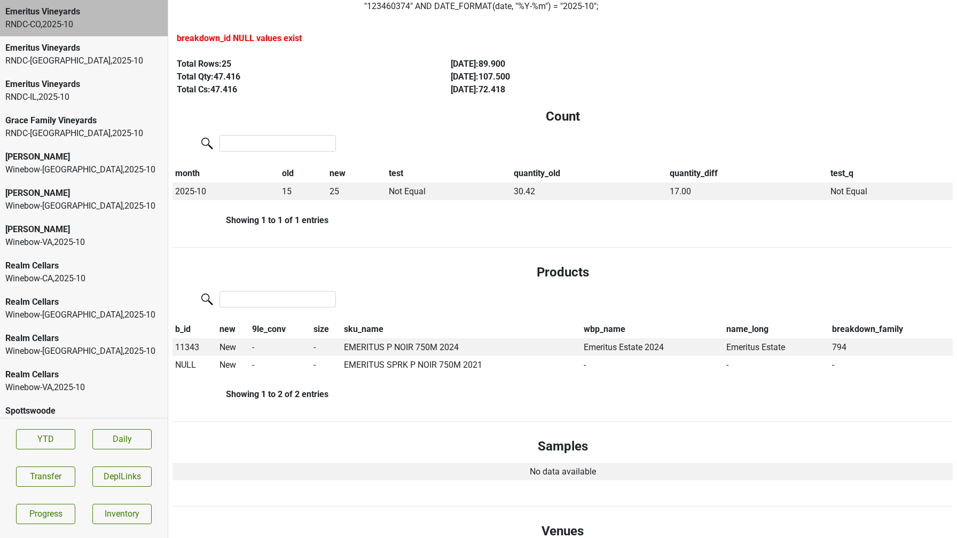
scroll to position [118, 0]
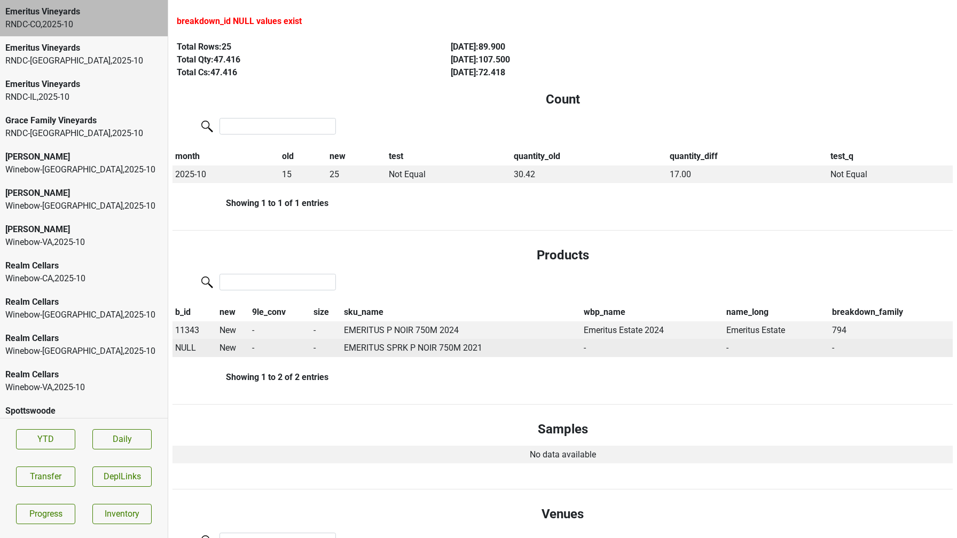
click at [191, 351] on span "NULL" at bounding box center [185, 348] width 21 height 10
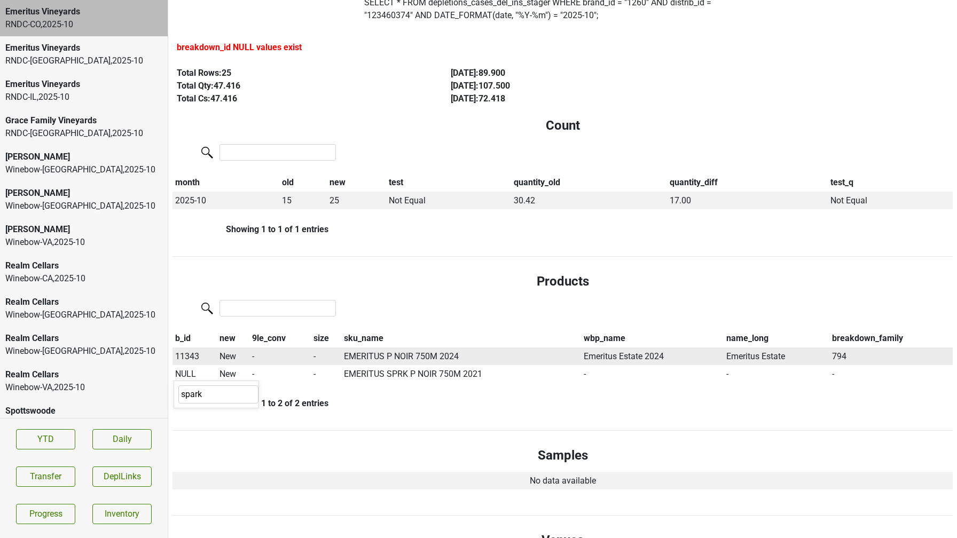
scroll to position [93, 0]
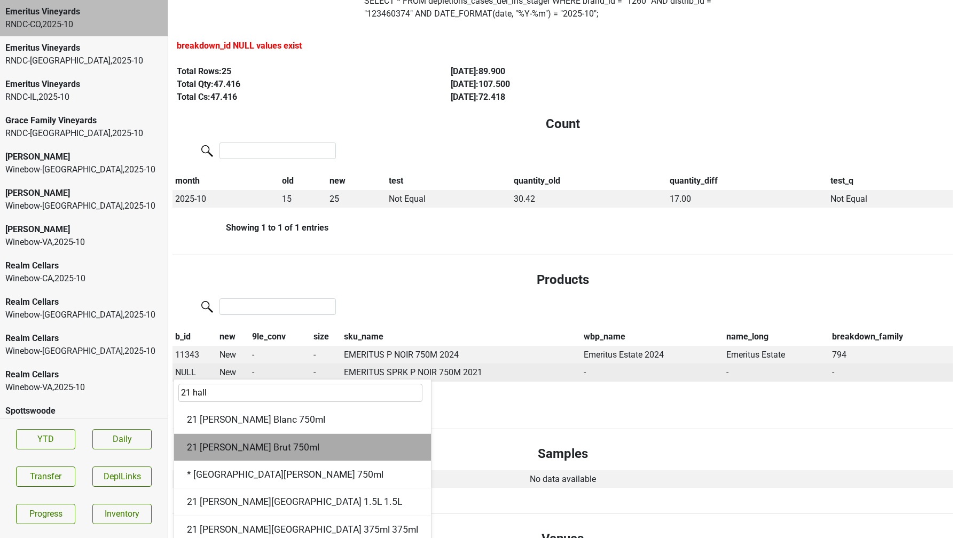
type input "21 hall"
click at [224, 444] on div "21 Hallberg Brut 750ml" at bounding box center [302, 447] width 257 height 27
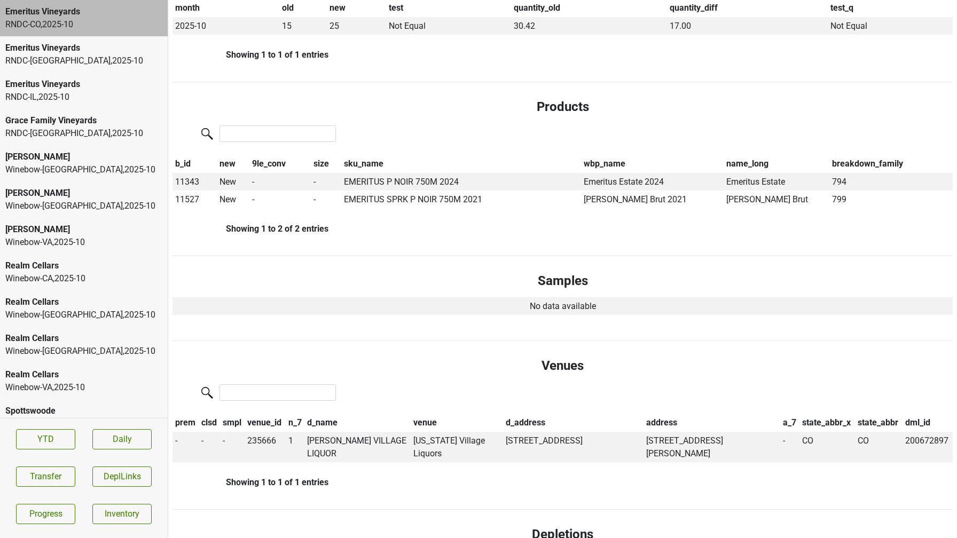
scroll to position [0, 0]
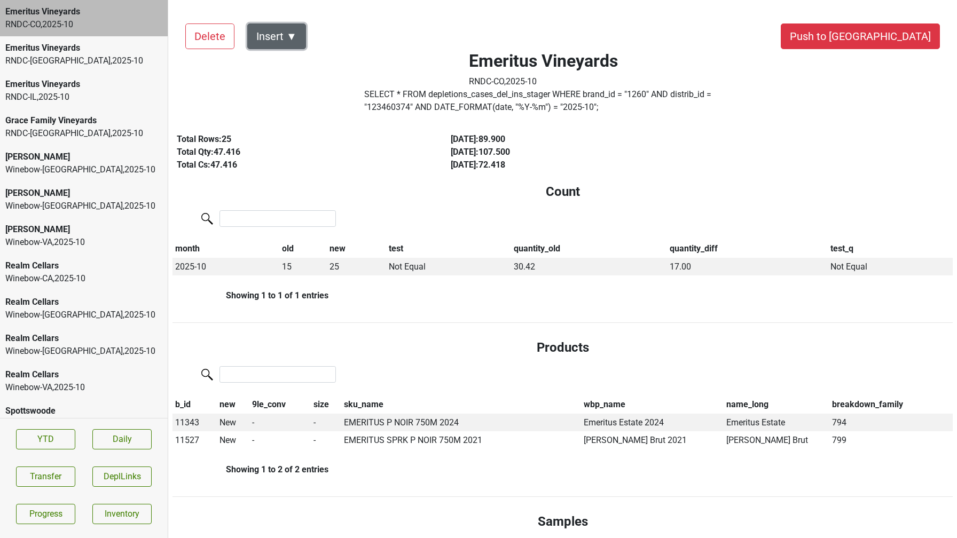
click at [284, 38] on button "Insert ▼" at bounding box center [276, 37] width 59 height 26
click at [284, 60] on div "Auto Insert" at bounding box center [295, 65] width 95 height 27
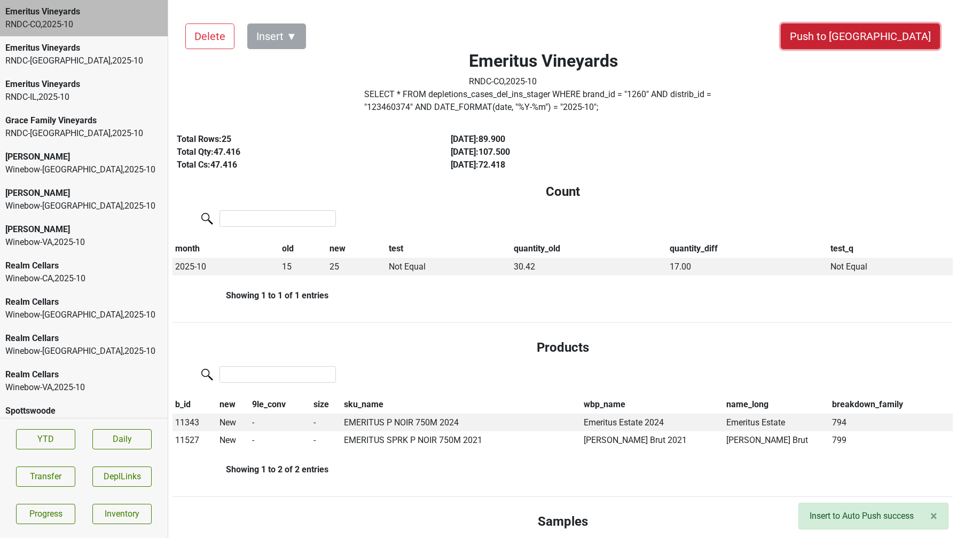
click at [878, 36] on button "Push to DC" at bounding box center [860, 37] width 159 height 26
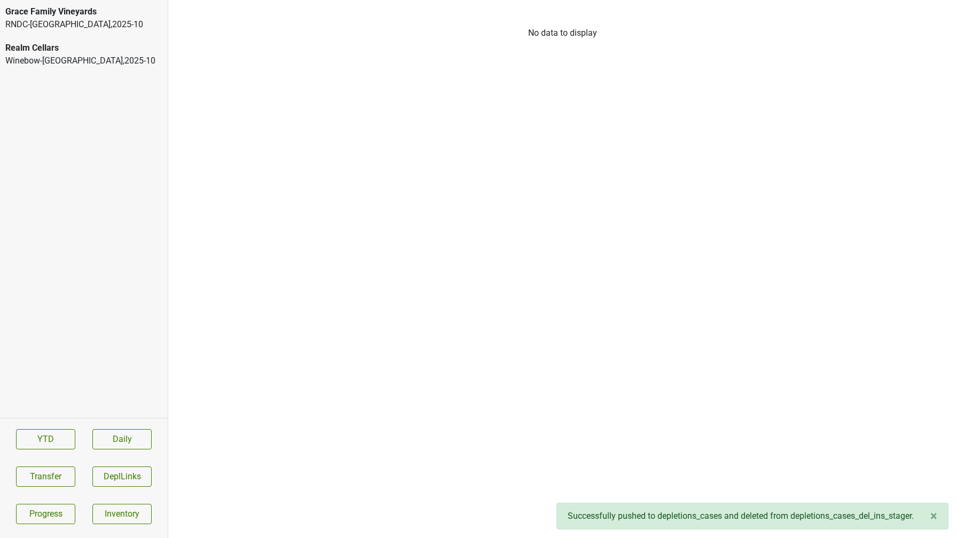
click at [62, 21] on div "RNDC-TX , 2025 - 10" at bounding box center [83, 24] width 157 height 13
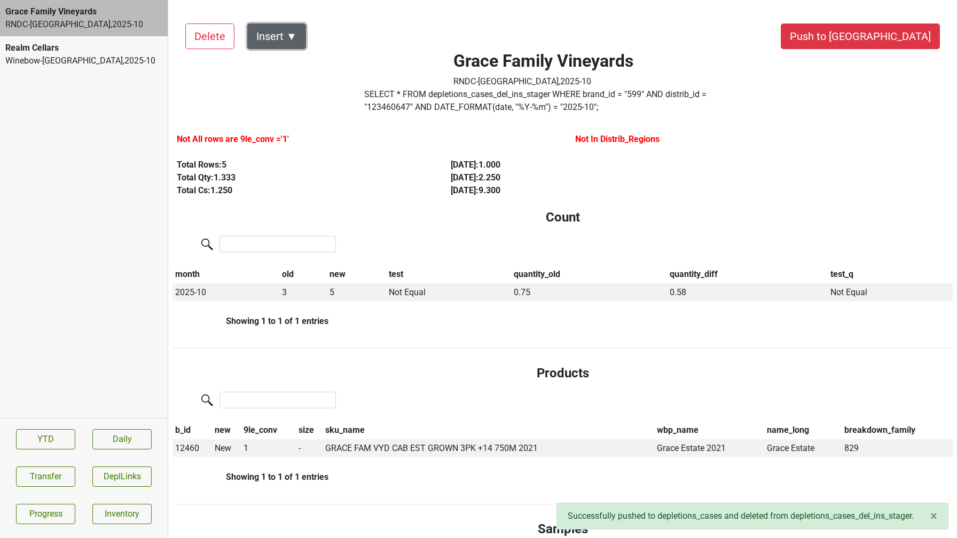
click at [285, 37] on button "Insert ▼" at bounding box center [276, 37] width 59 height 26
click at [286, 65] on div "Auto Insert" at bounding box center [295, 65] width 95 height 27
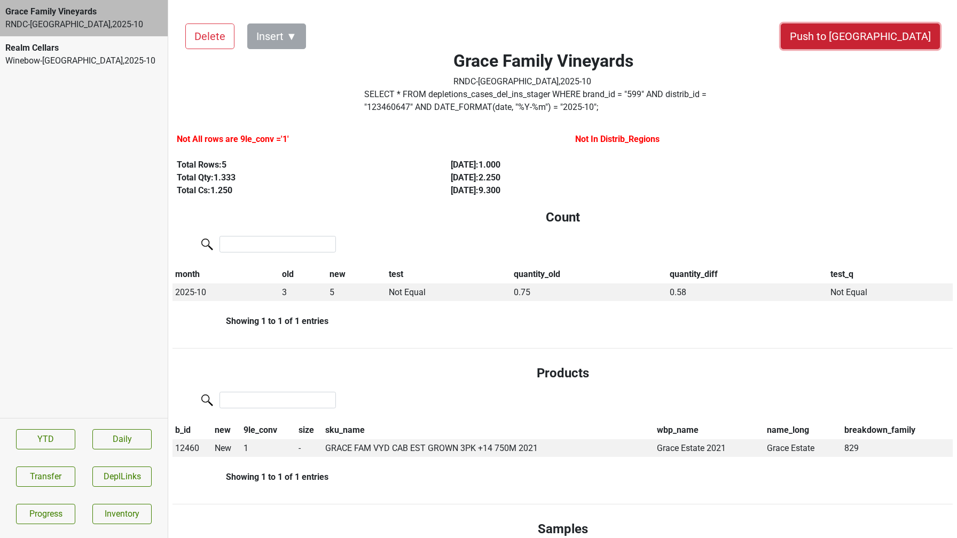
click at [880, 48] on button "Push to DC" at bounding box center [860, 37] width 159 height 26
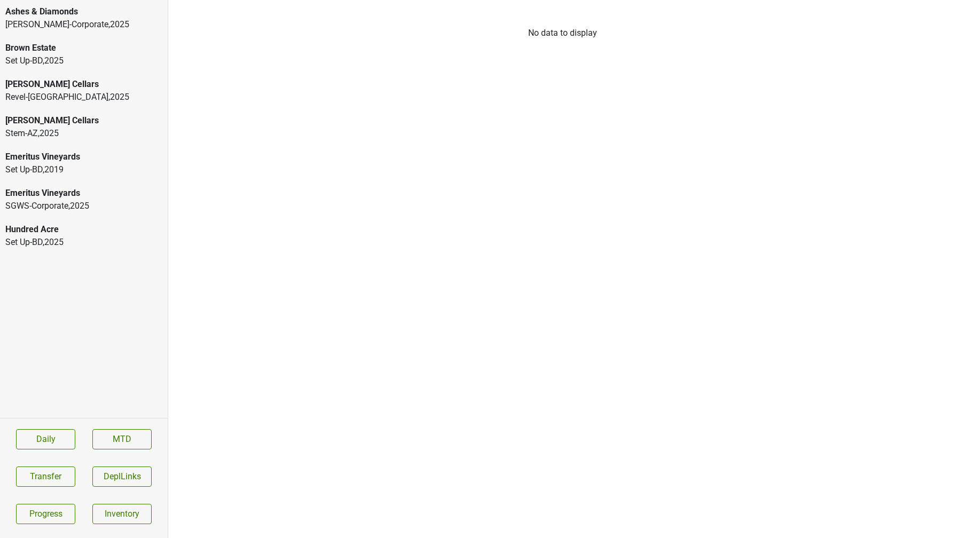
click at [55, 12] on div "Ashes & Diamonds" at bounding box center [83, 11] width 157 height 13
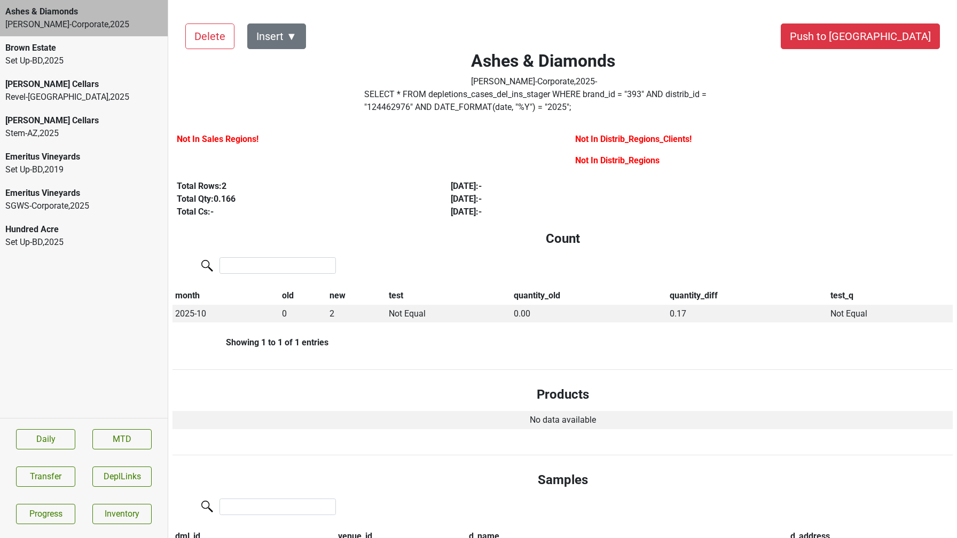
click at [78, 198] on div "Emeritus Vineyards" at bounding box center [83, 193] width 157 height 13
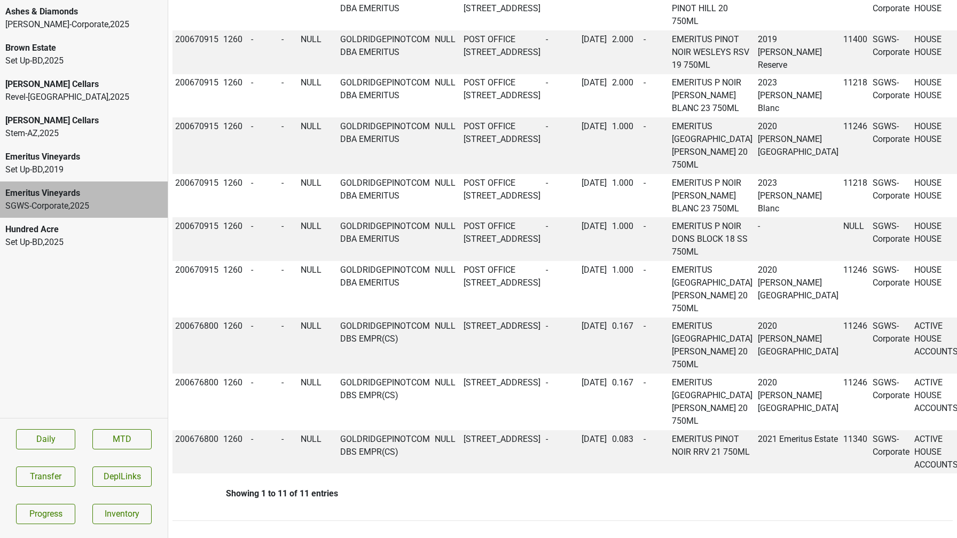
scroll to position [1052, 0]
click at [36, 33] on div "Ashes & Diamonds Kellogg-Corporate , 2025" at bounding box center [84, 18] width 168 height 36
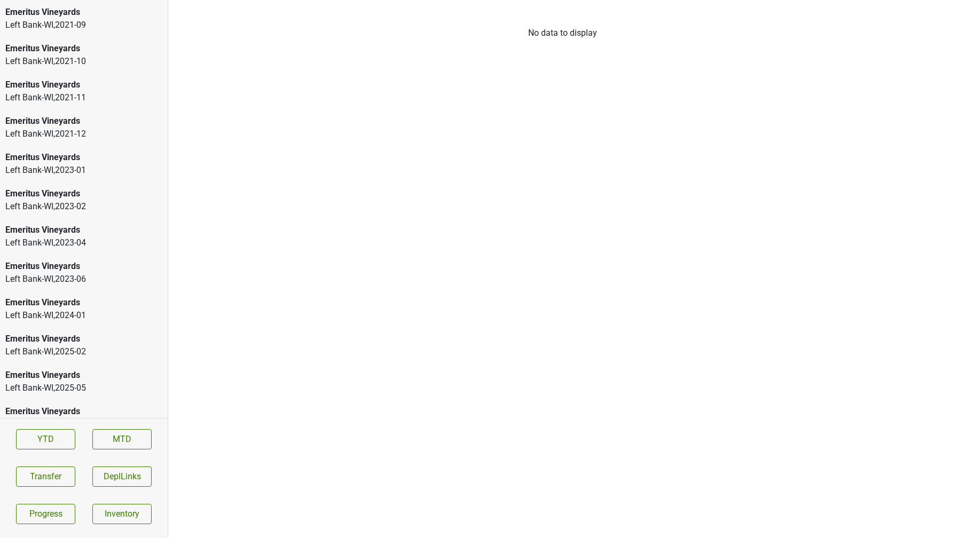
scroll to position [1616, 0]
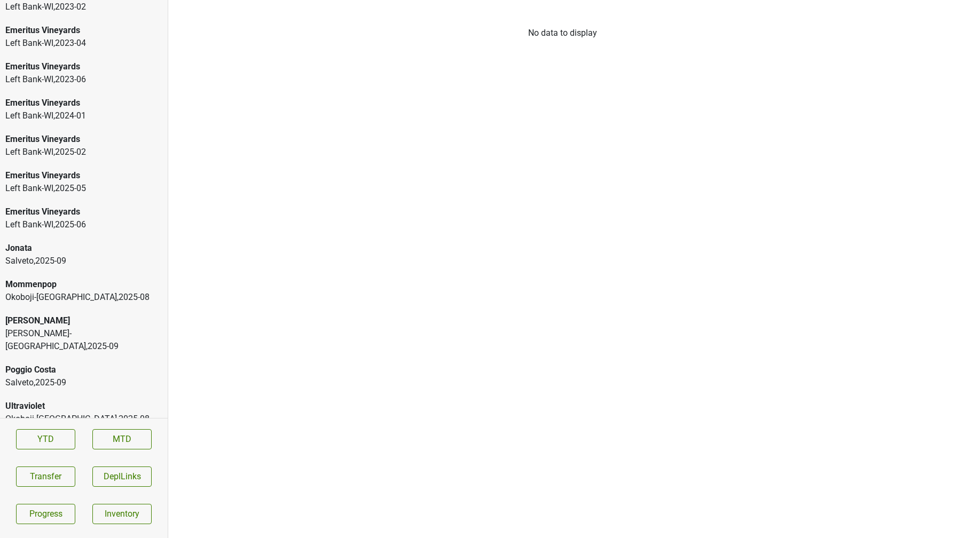
click at [64, 364] on div "Poggio Costa" at bounding box center [83, 370] width 157 height 13
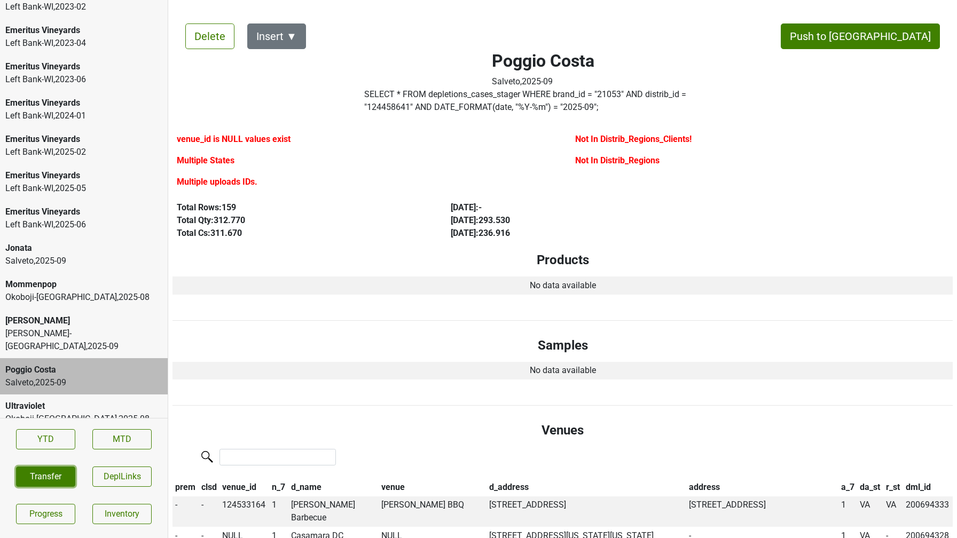
click at [44, 479] on button "Transfer" at bounding box center [45, 477] width 59 height 20
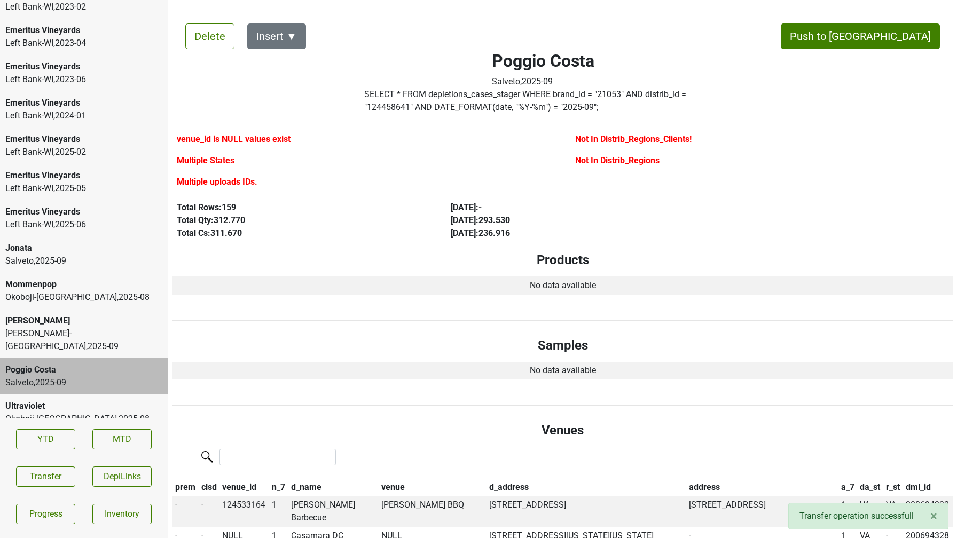
click at [44, 337] on div "[PERSON_NAME]-[GEOGRAPHIC_DATA] , 2025 - 09" at bounding box center [83, 340] width 157 height 26
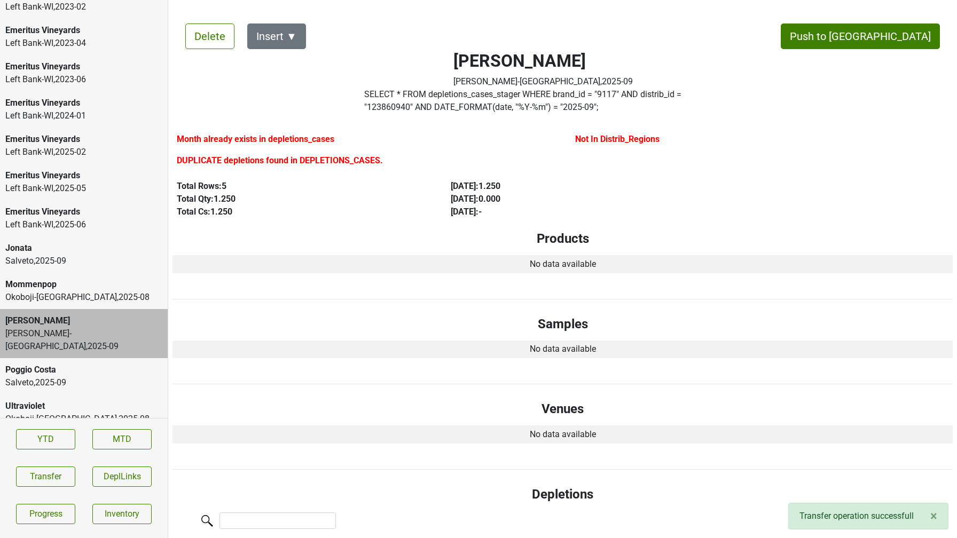
click at [393, 105] on label "SELECT * FROM depletions_cases_stager WHERE brand_id = " 9117 " AND distrib_id …" at bounding box center [543, 101] width 358 height 26
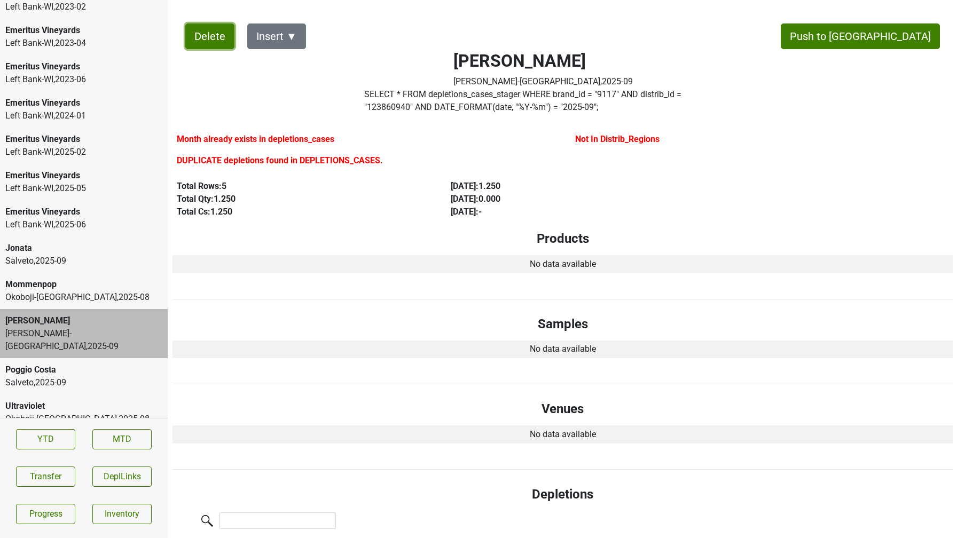
click at [220, 42] on button "Delete" at bounding box center [209, 37] width 49 height 26
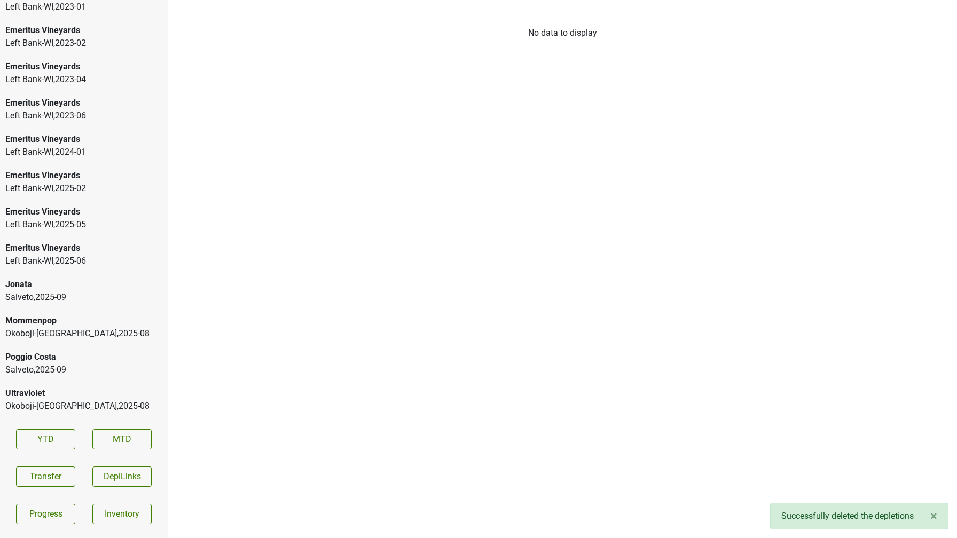
scroll to position [1579, 0]
click at [97, 286] on div "Jonata" at bounding box center [83, 284] width 157 height 13
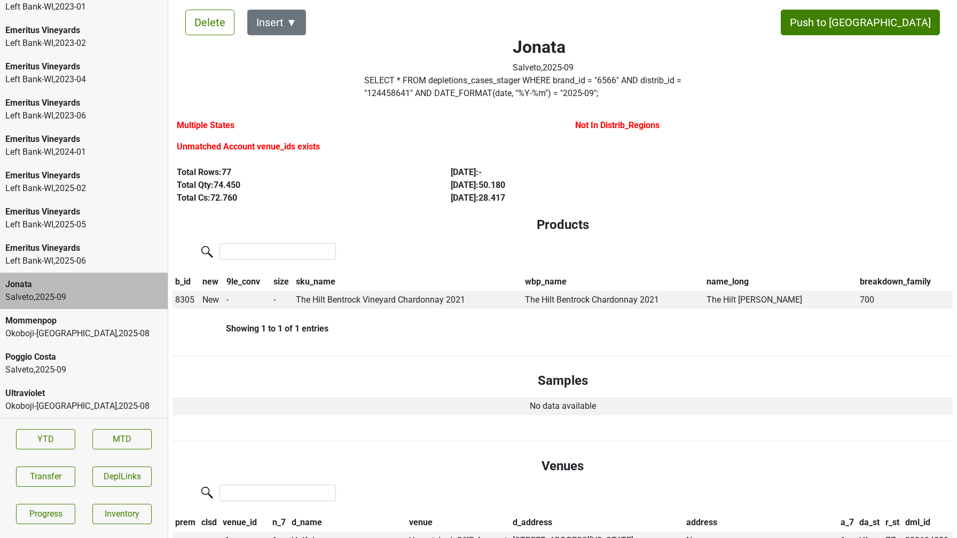
scroll to position [0, 0]
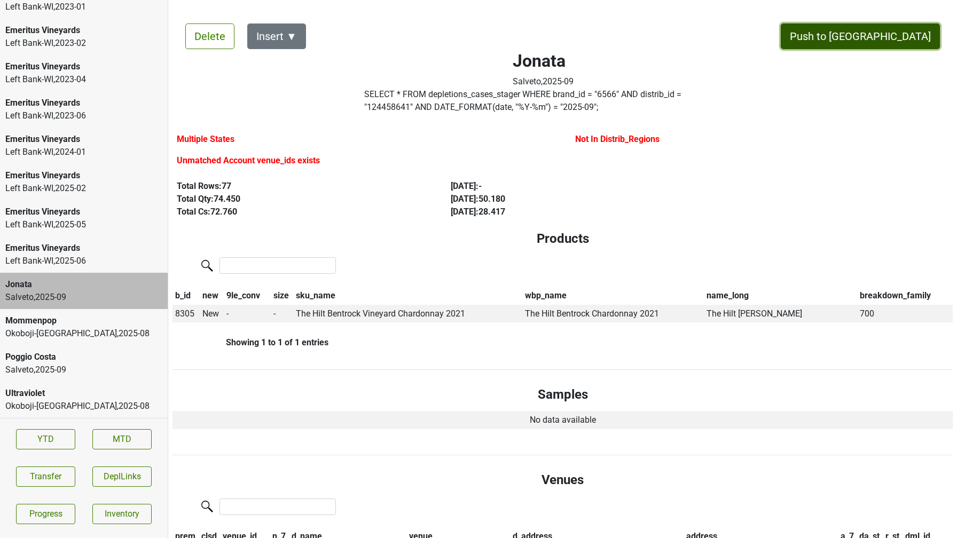
click at [904, 42] on button "Push to [GEOGRAPHIC_DATA]" at bounding box center [860, 37] width 159 height 26
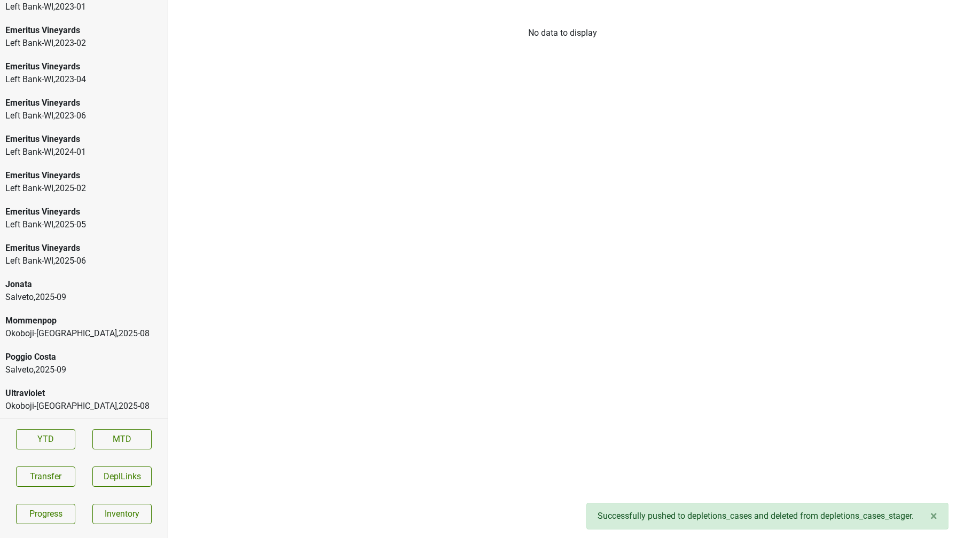
scroll to position [1543, 0]
click at [75, 369] on div "Salveto , 2025 - 09" at bounding box center [83, 370] width 157 height 13
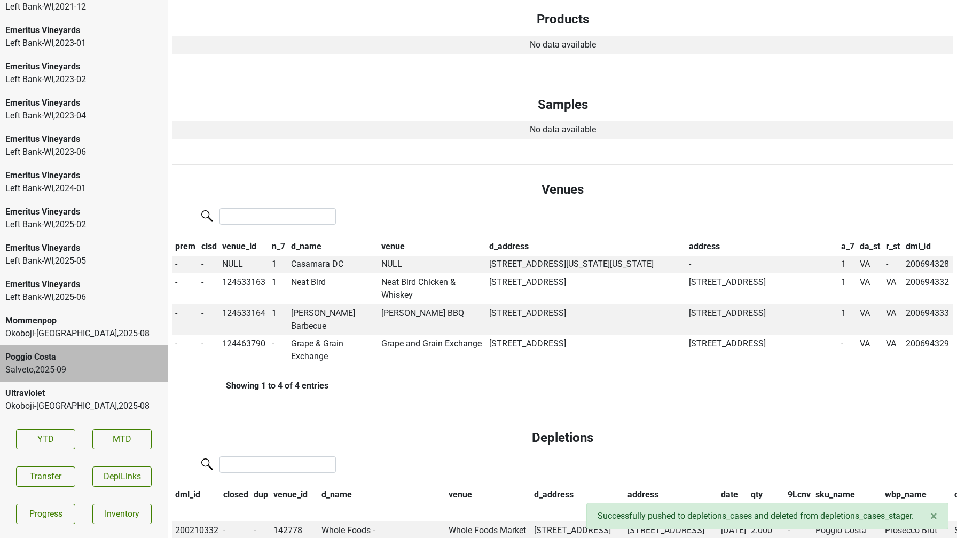
scroll to position [242, 0]
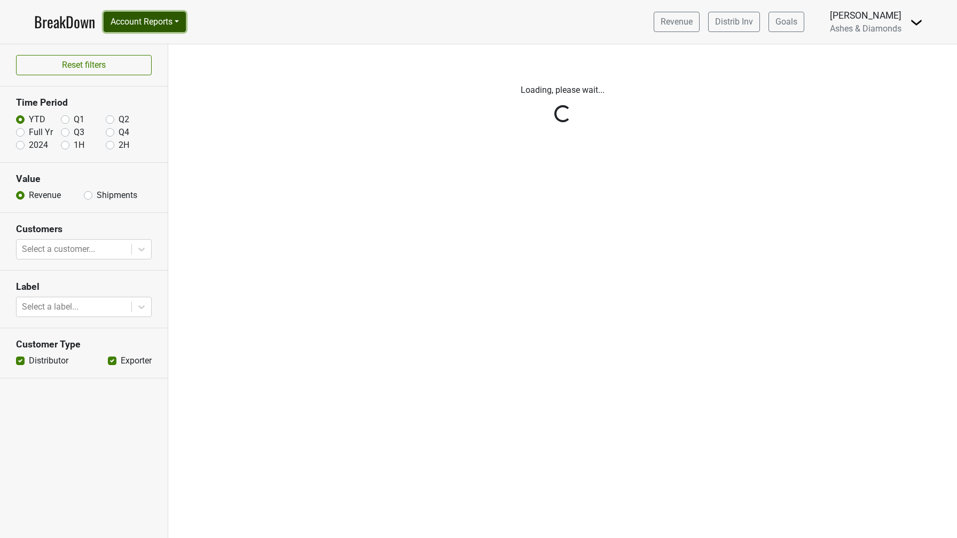
click at [162, 19] on button "Account Reports" at bounding box center [145, 22] width 82 height 20
click at [155, 113] on link "CRM Notes" at bounding box center [151, 114] width 95 height 17
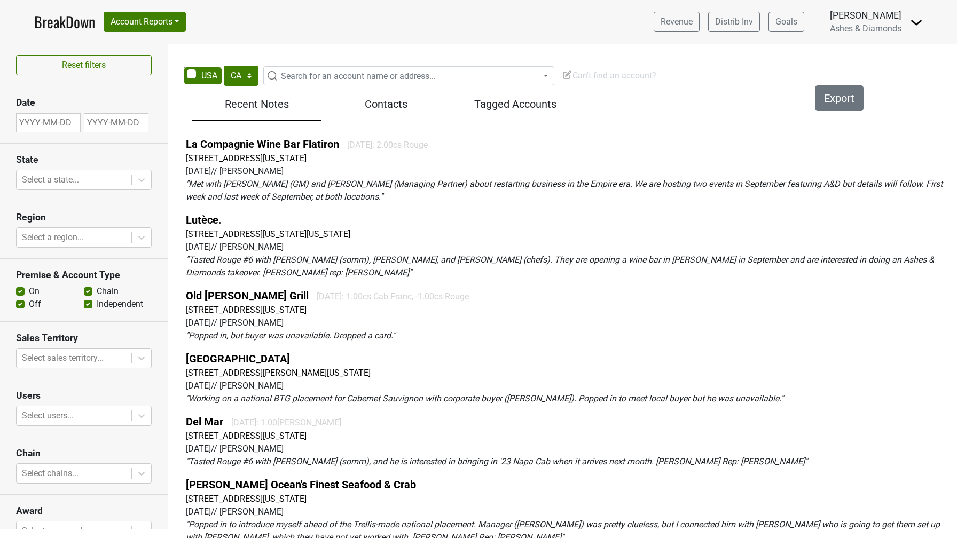
select select "CA"
